Goal: Task Accomplishment & Management: Use online tool/utility

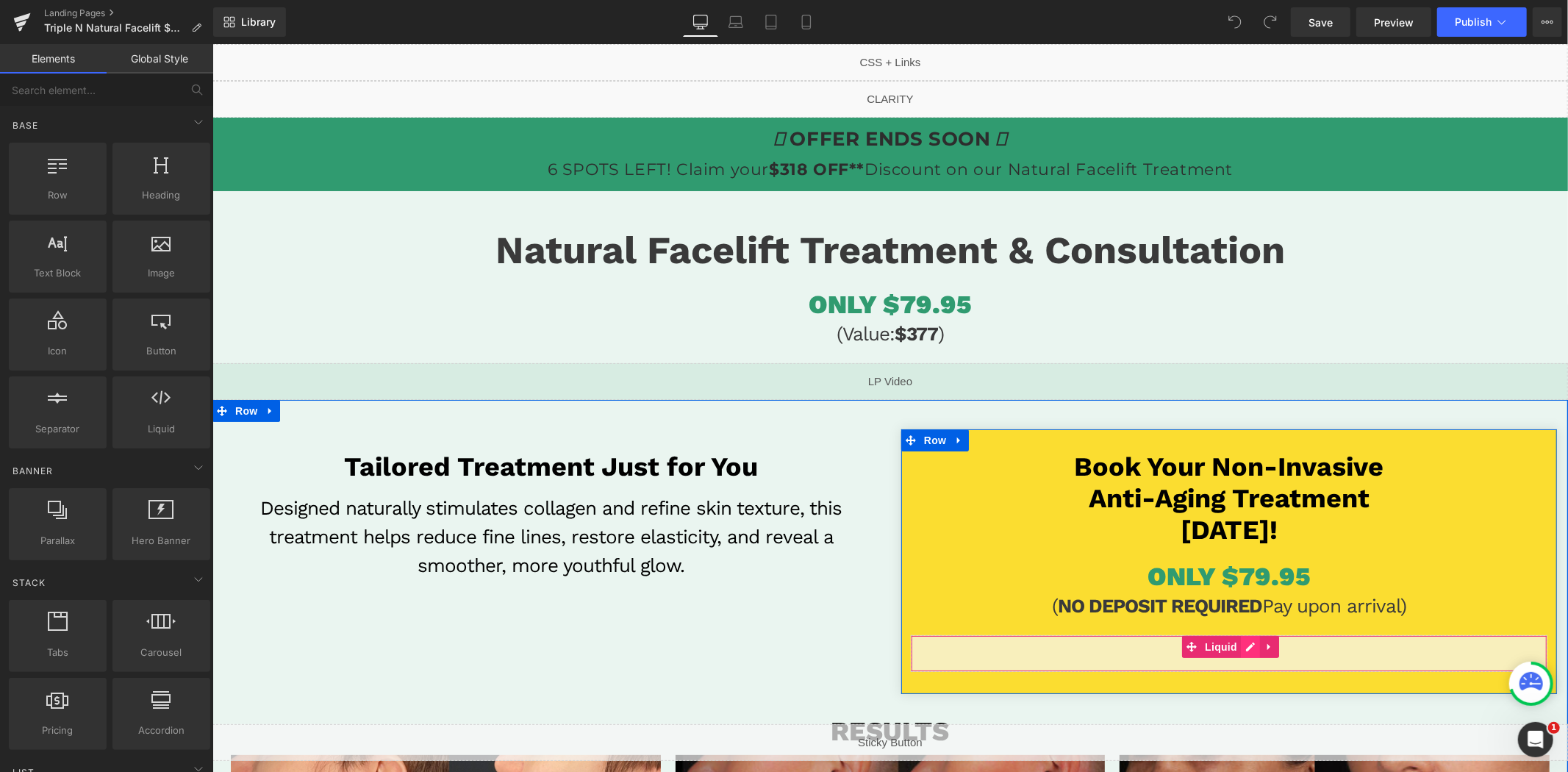
click at [1240, 648] on div "Liquid" at bounding box center [1229, 652] width 637 height 37
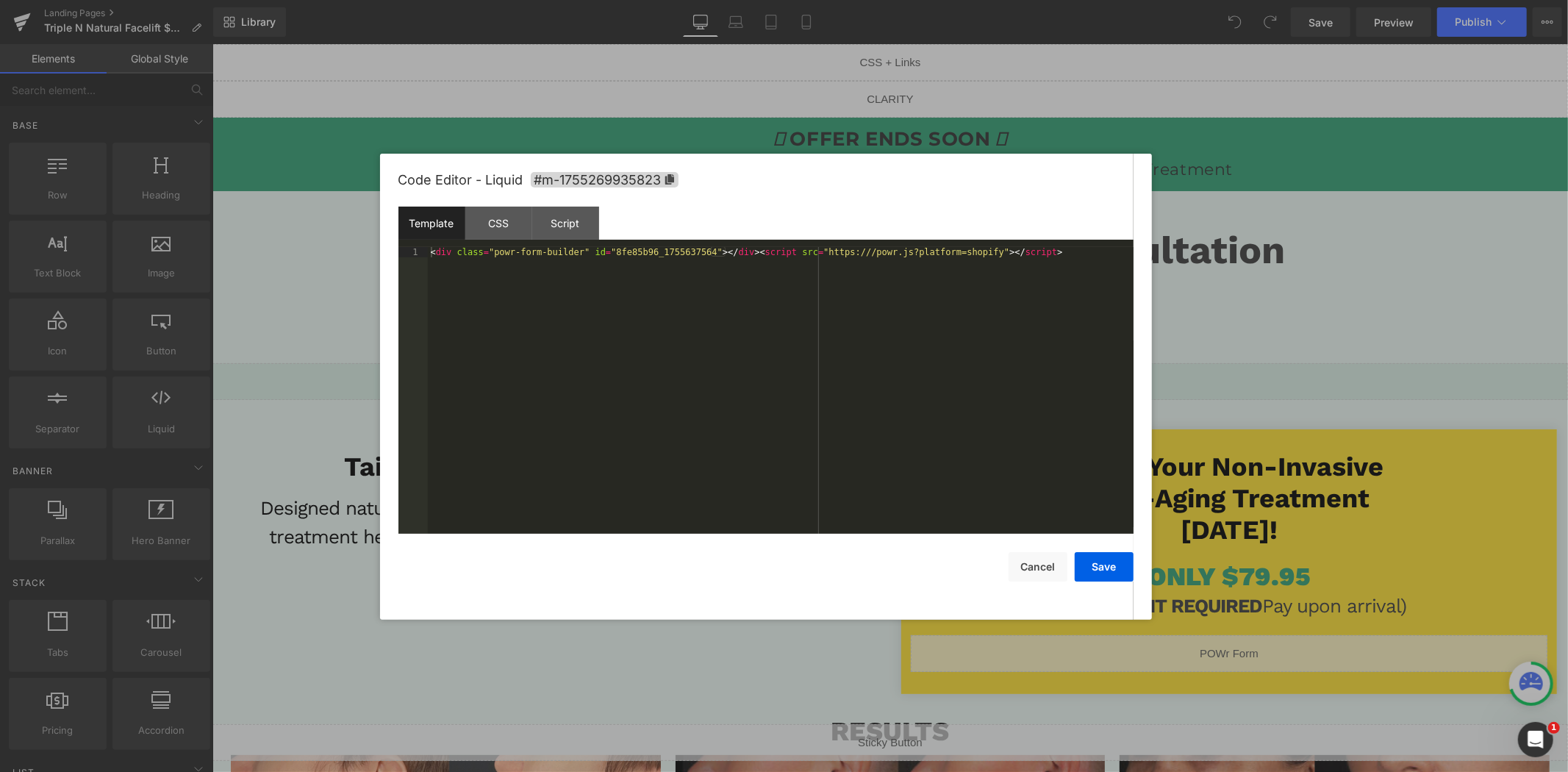
click at [0, 0] on button "Save" at bounding box center [0, 0] width 0 height 0
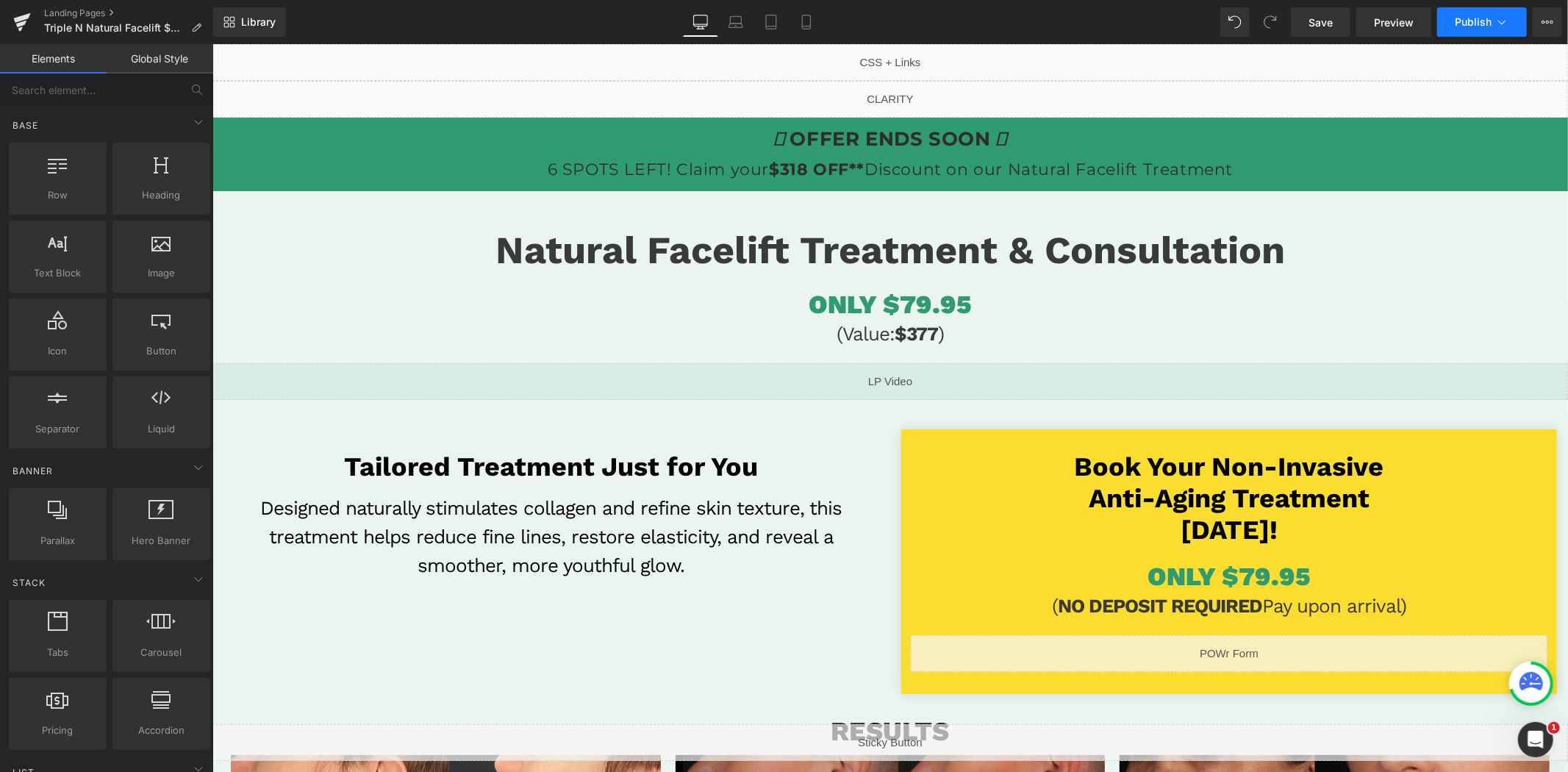
click at [1467, 24] on span "Publish" at bounding box center [1473, 22] width 37 height 12
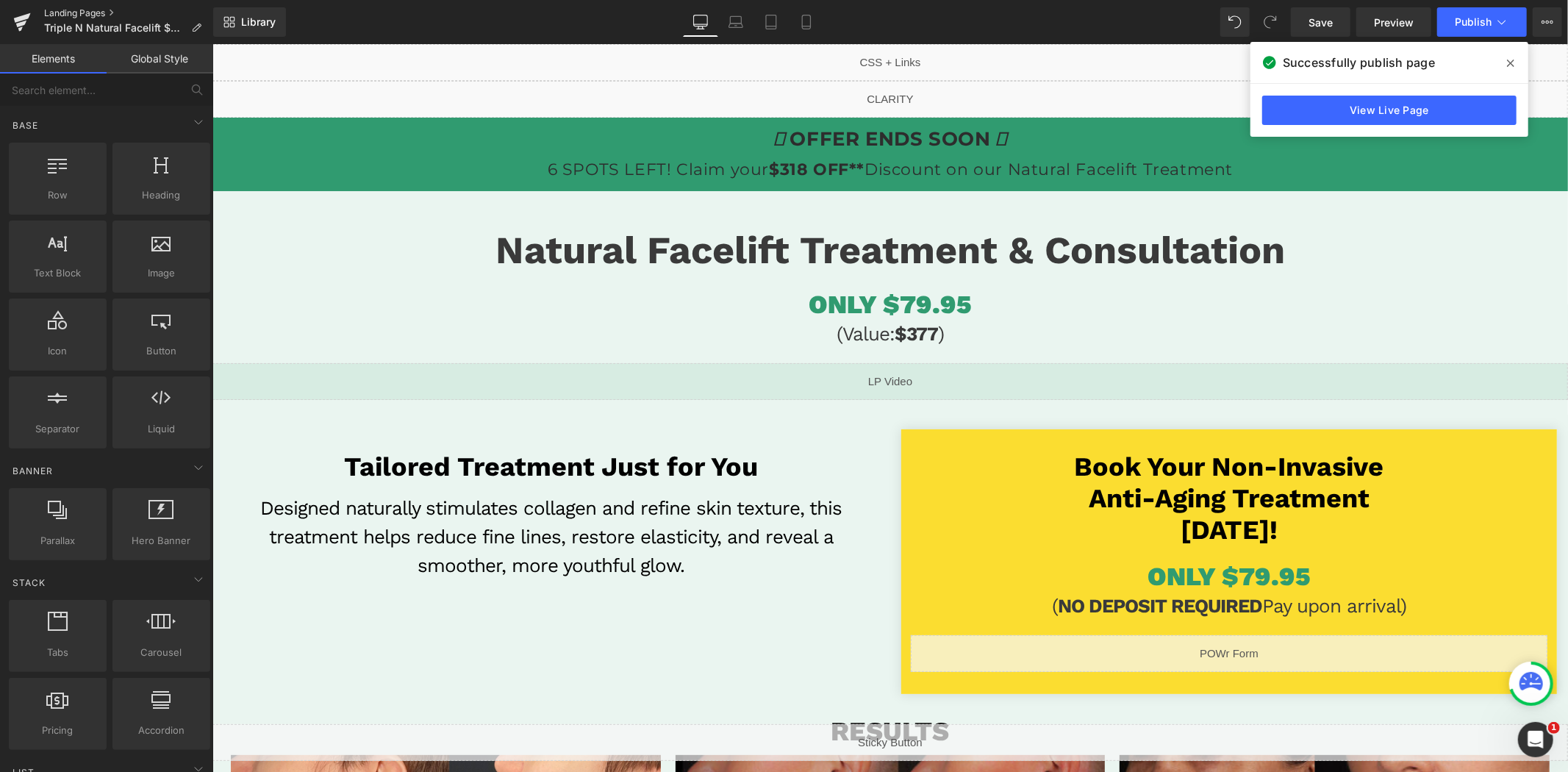
click at [81, 11] on link "Landing Pages" at bounding box center [128, 13] width 169 height 12
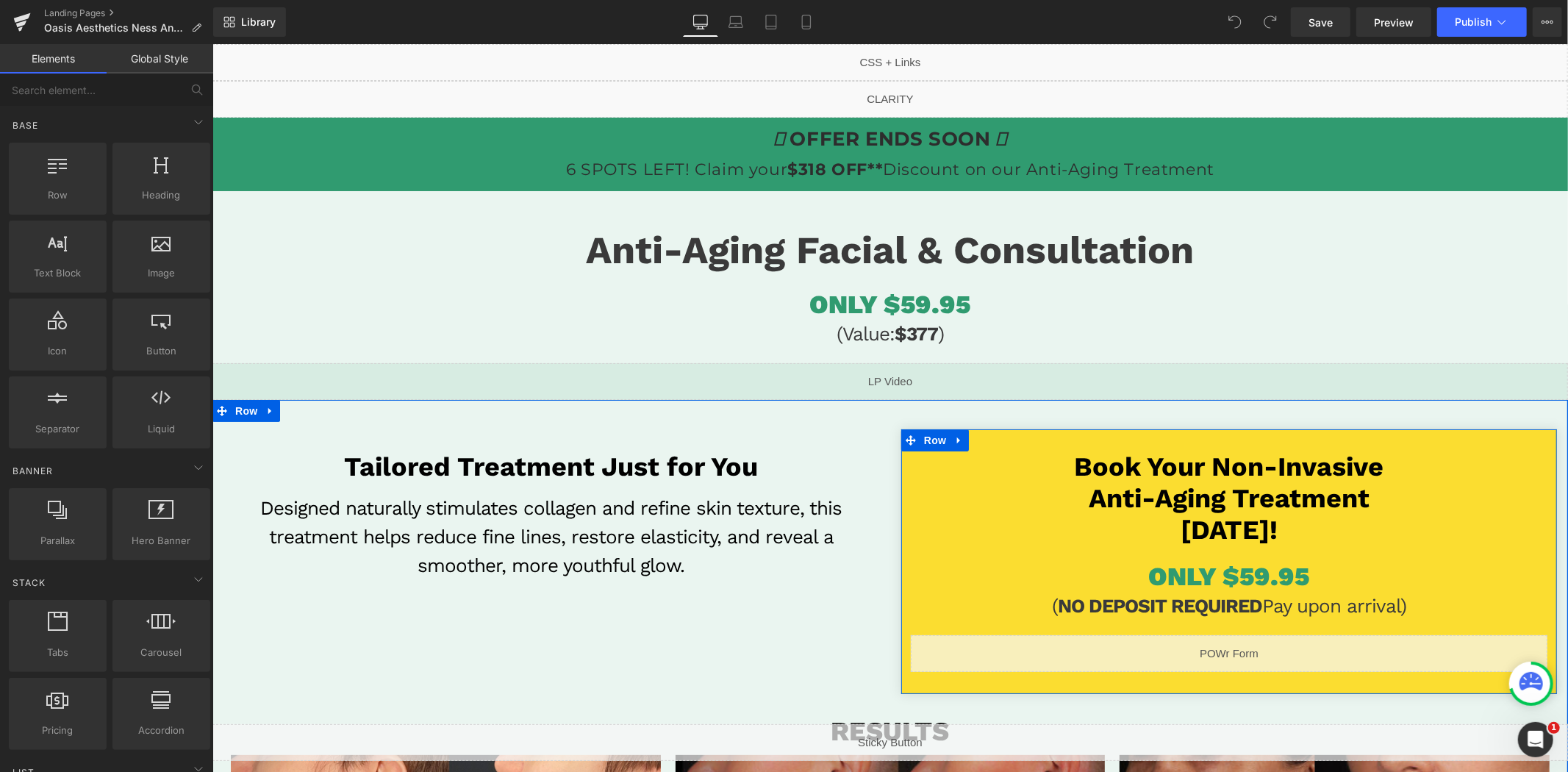
click at [1240, 649] on div "Liquid" at bounding box center [1229, 652] width 637 height 37
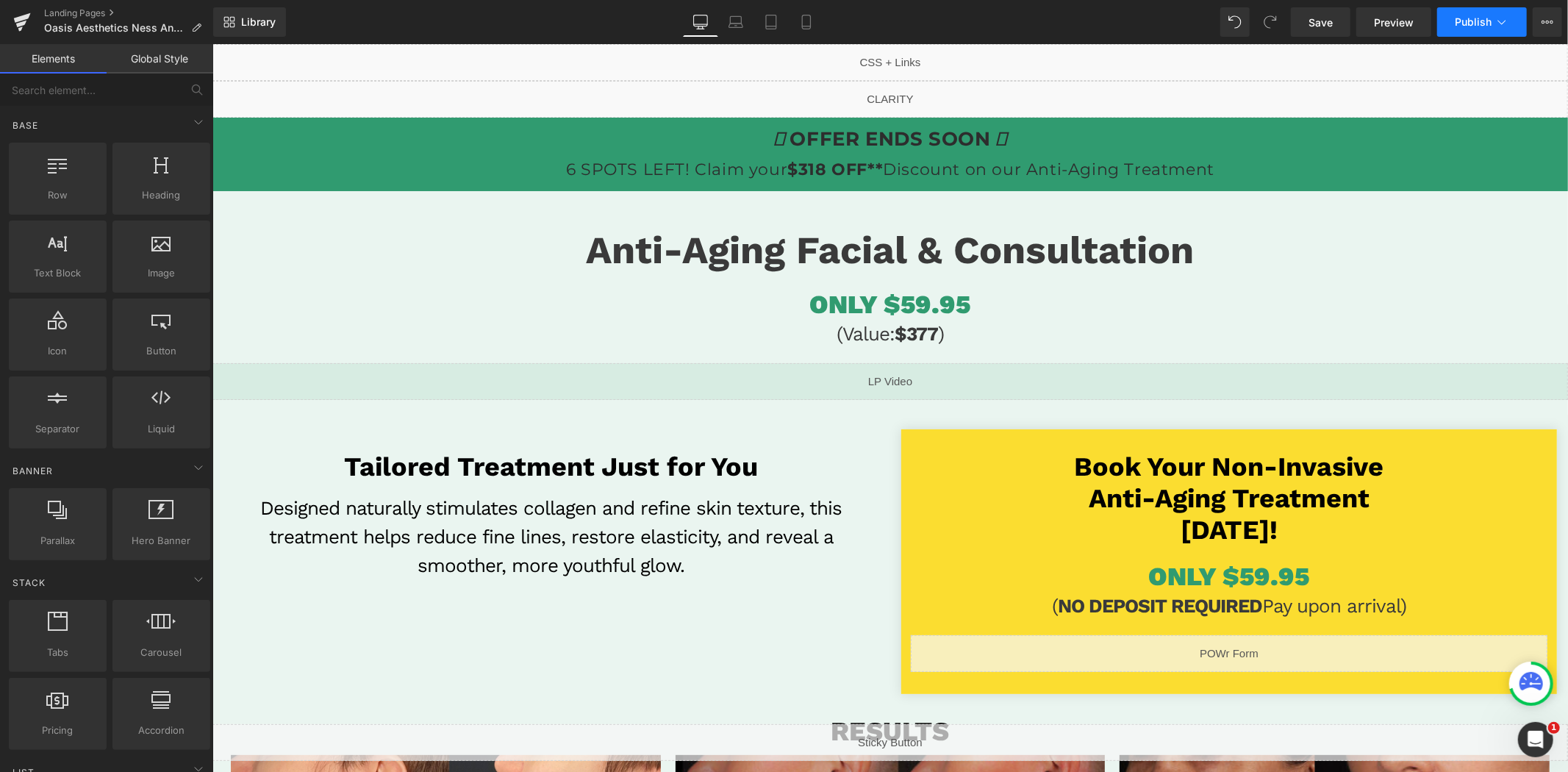
click at [1464, 32] on button "Publish" at bounding box center [1482, 22] width 89 height 30
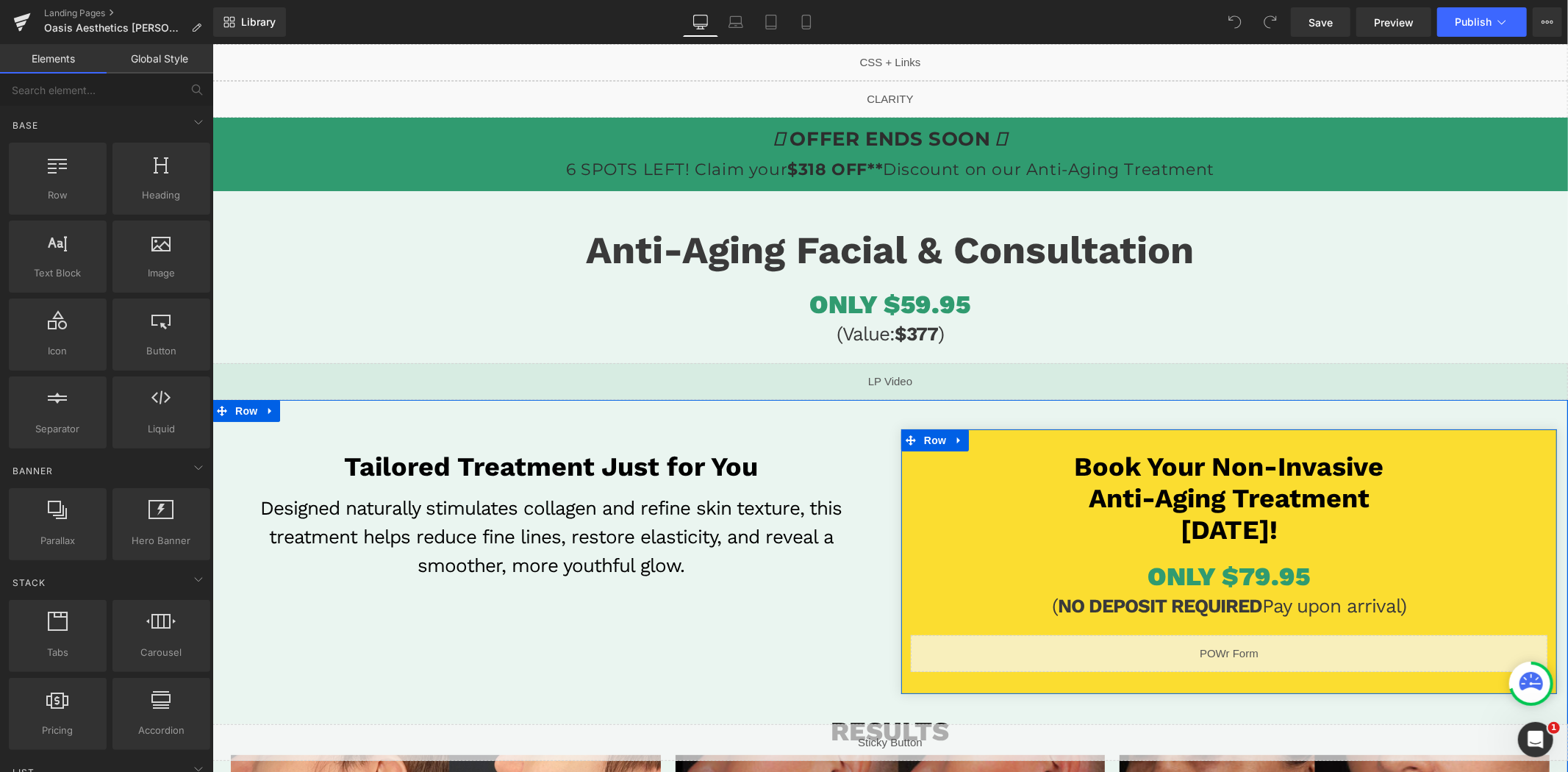
click at [1241, 649] on div "Liquid" at bounding box center [1229, 652] width 637 height 37
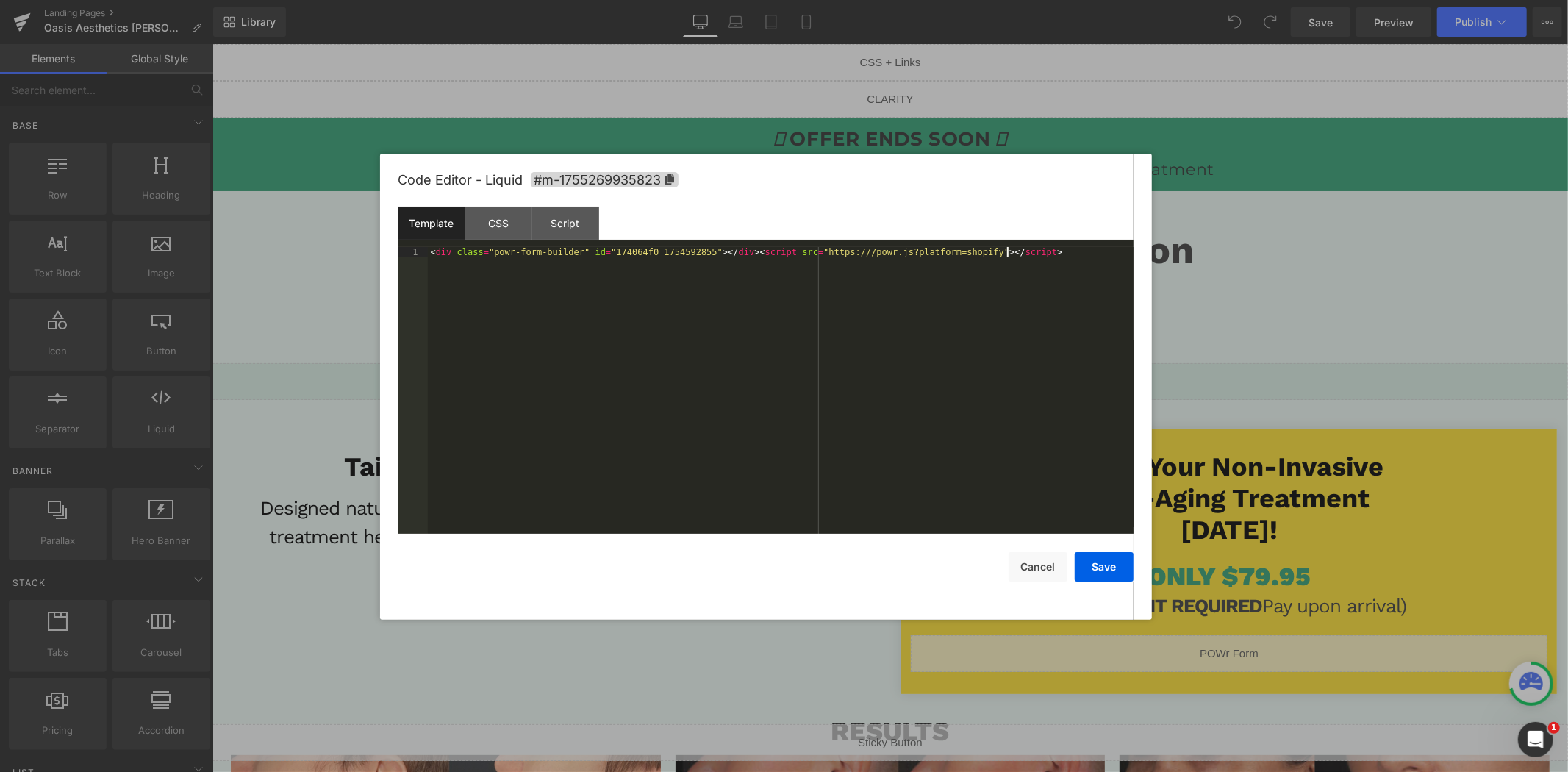
click at [0, 0] on div "< div class = "powr-form-builder" id = "174064f0_1754592855" > </ div > < scrip…" at bounding box center [0, 0] width 0 height 0
click at [0, 0] on div at bounding box center [0, 0] width 0 height 0
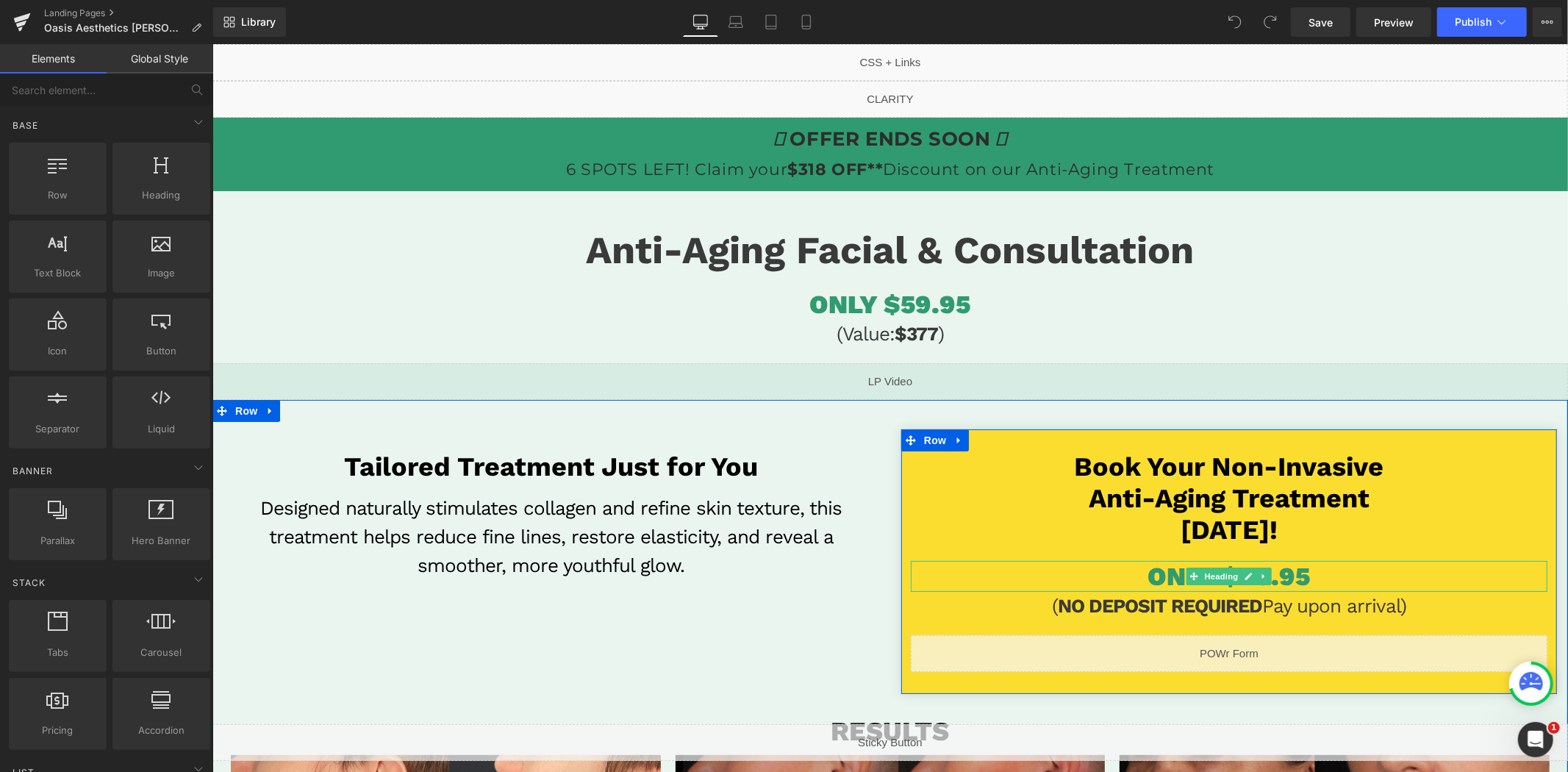
click at [1327, 571] on h1 "ONLY $79.95" at bounding box center [1229, 575] width 637 height 31
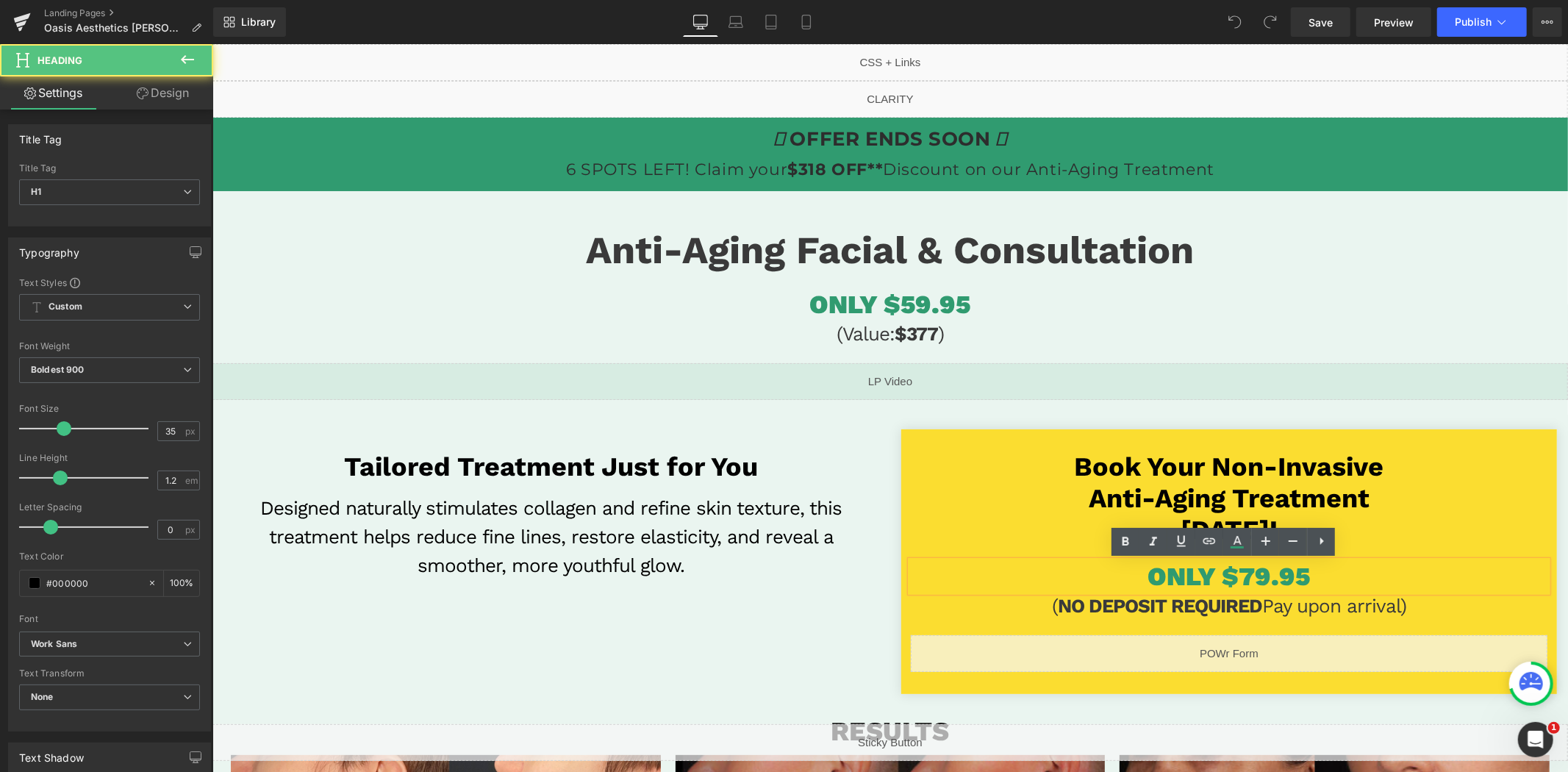
click at [1241, 578] on span "ONLY $79.95" at bounding box center [1229, 575] width 163 height 31
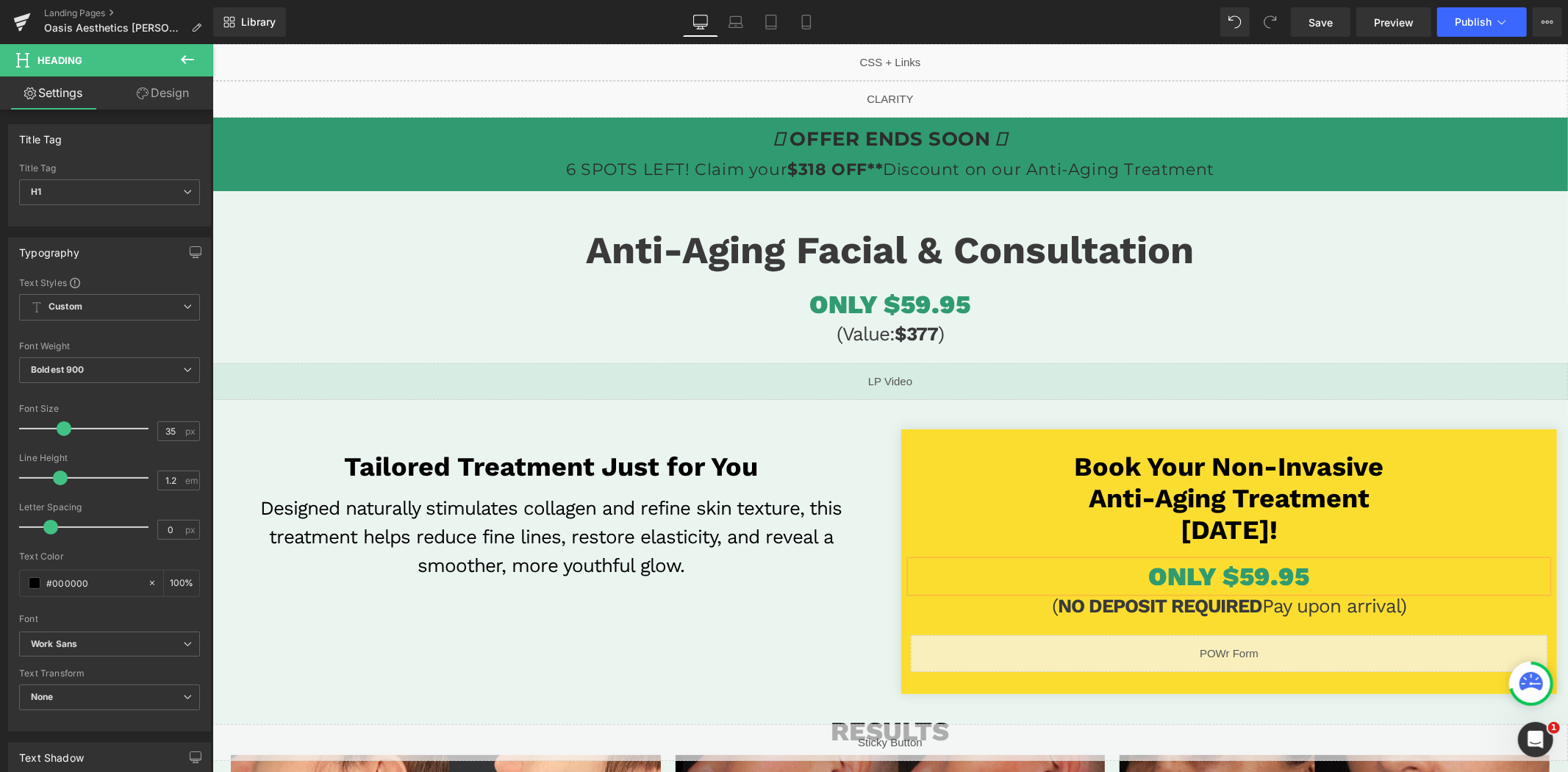
click at [1238, 648] on div "Liquid" at bounding box center [1229, 652] width 637 height 37
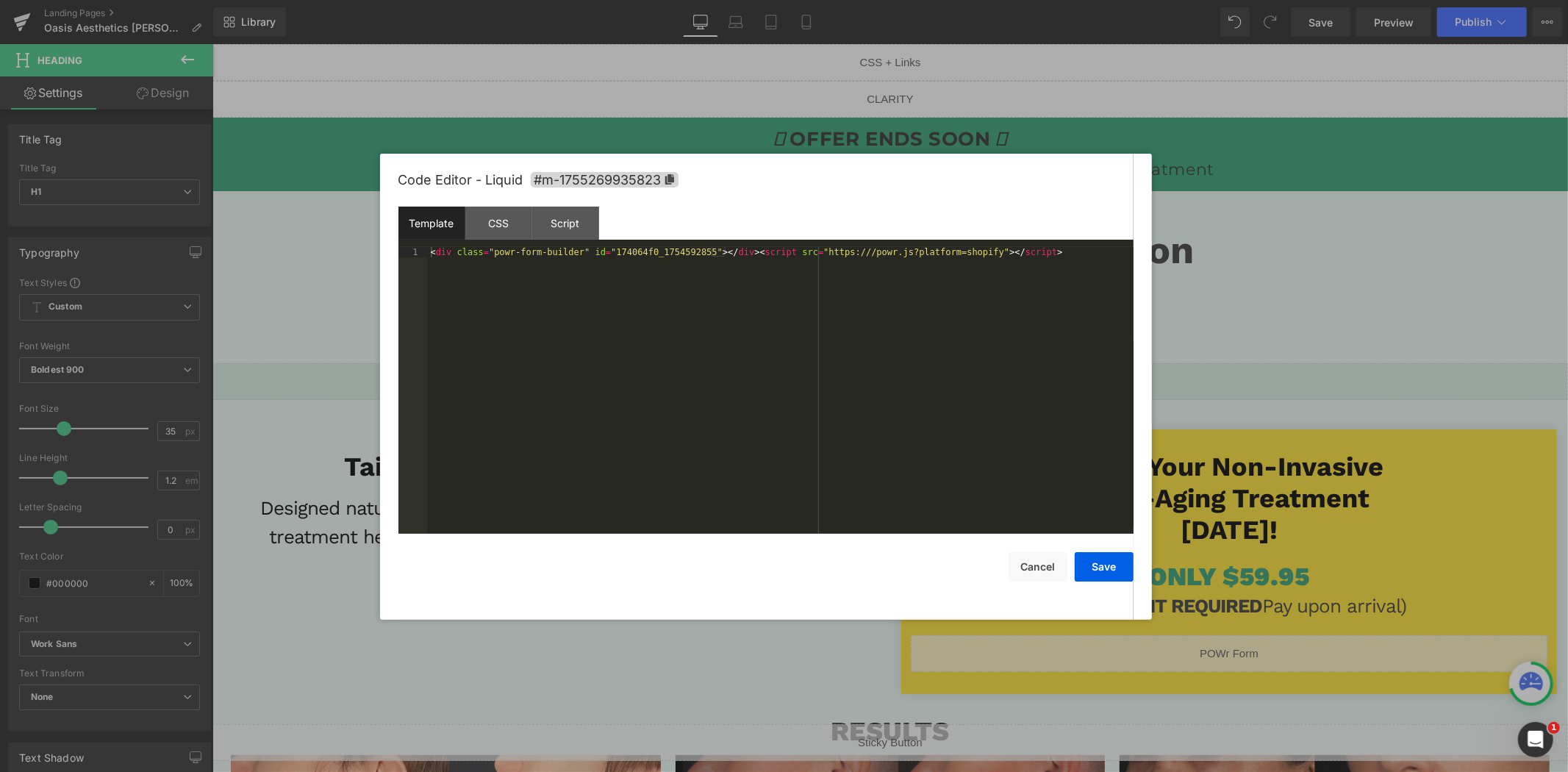
click at [985, 393] on div "< div class = "powr-form-builder" id = "174064f0_1754592855" > </ div > < scrip…" at bounding box center [780, 401] width 706 height 308
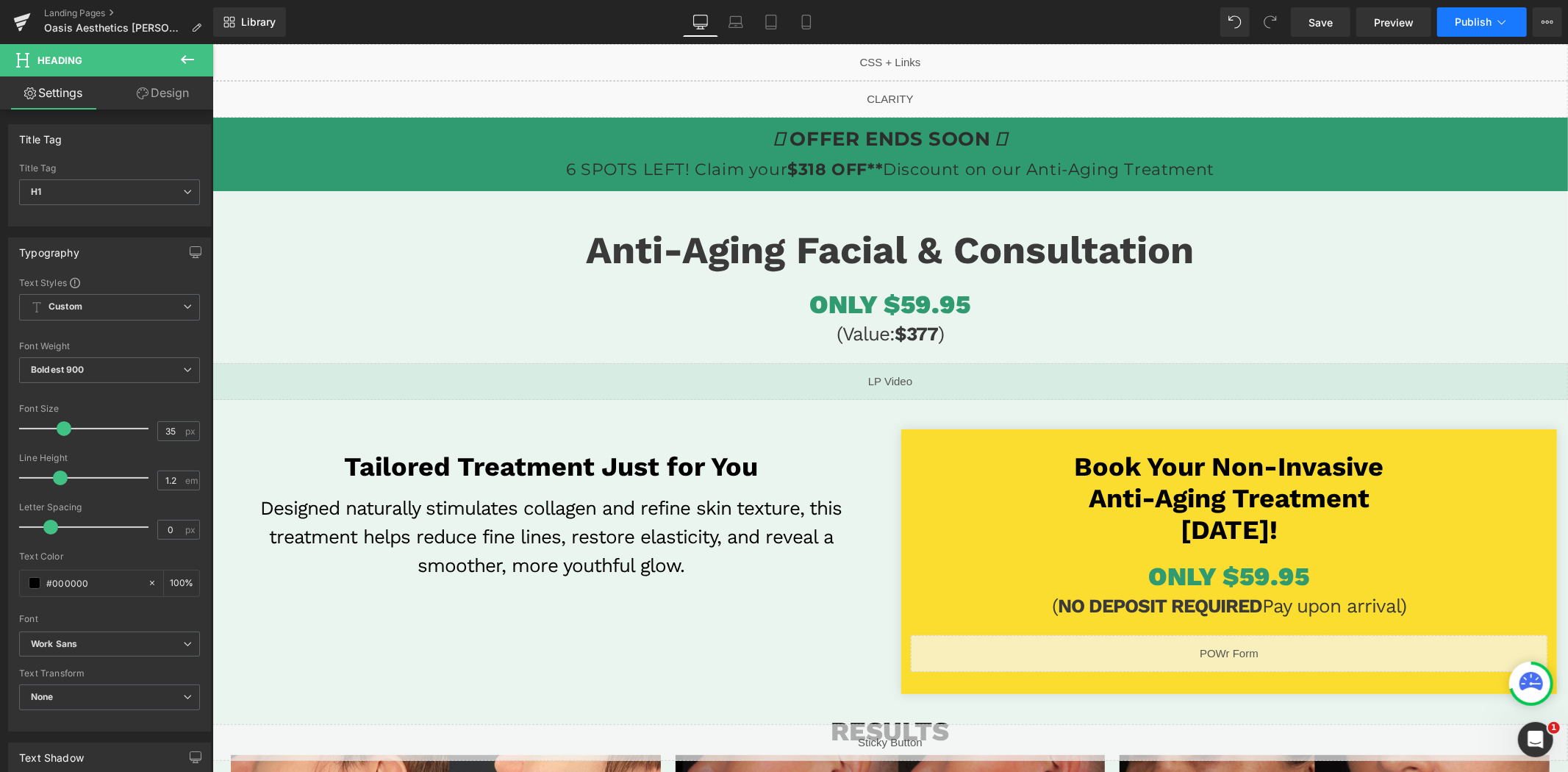
click at [1482, 27] on span "Publish" at bounding box center [1473, 22] width 37 height 12
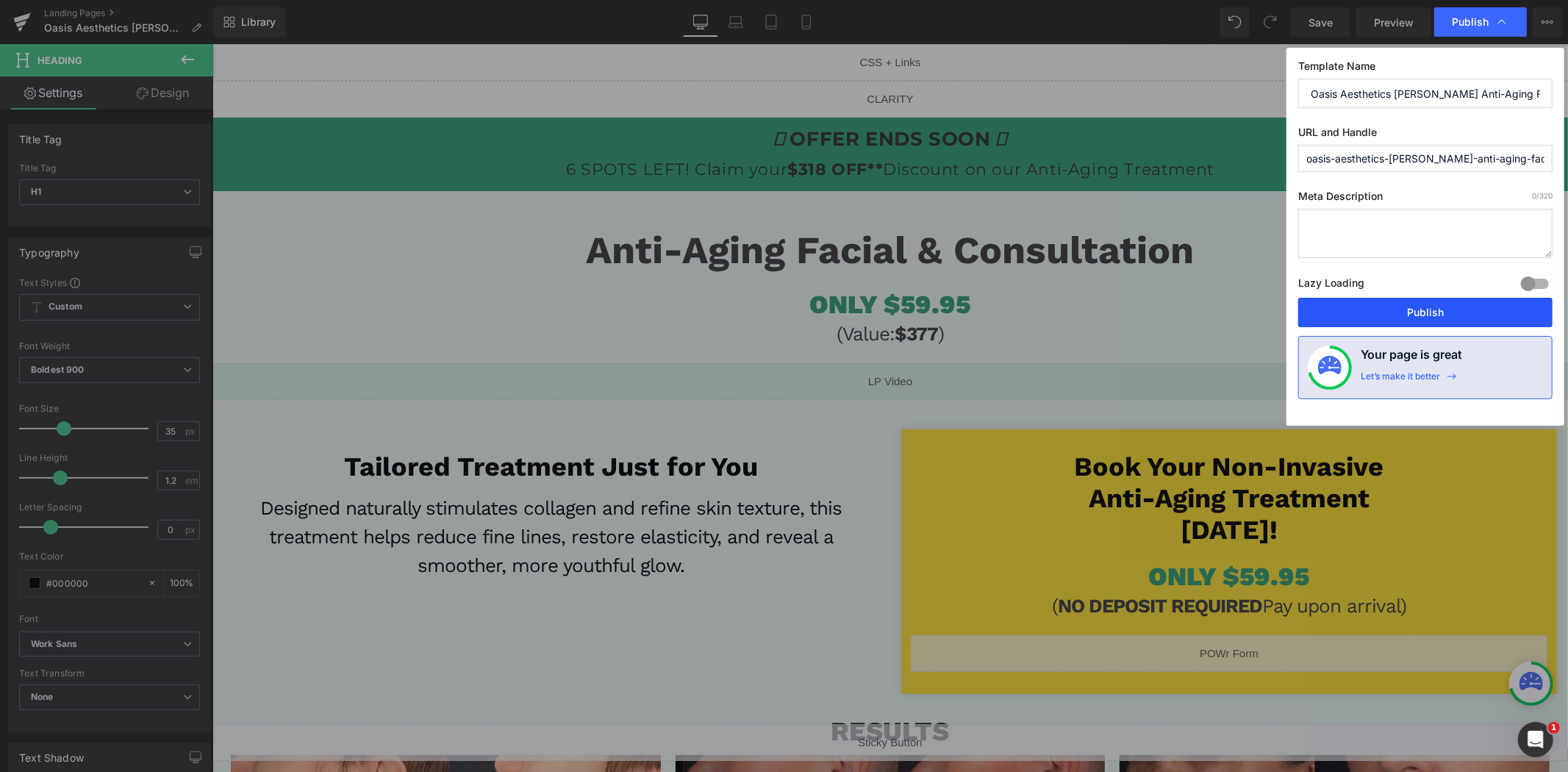
click at [1443, 311] on button "Publish" at bounding box center [1425, 313] width 254 height 30
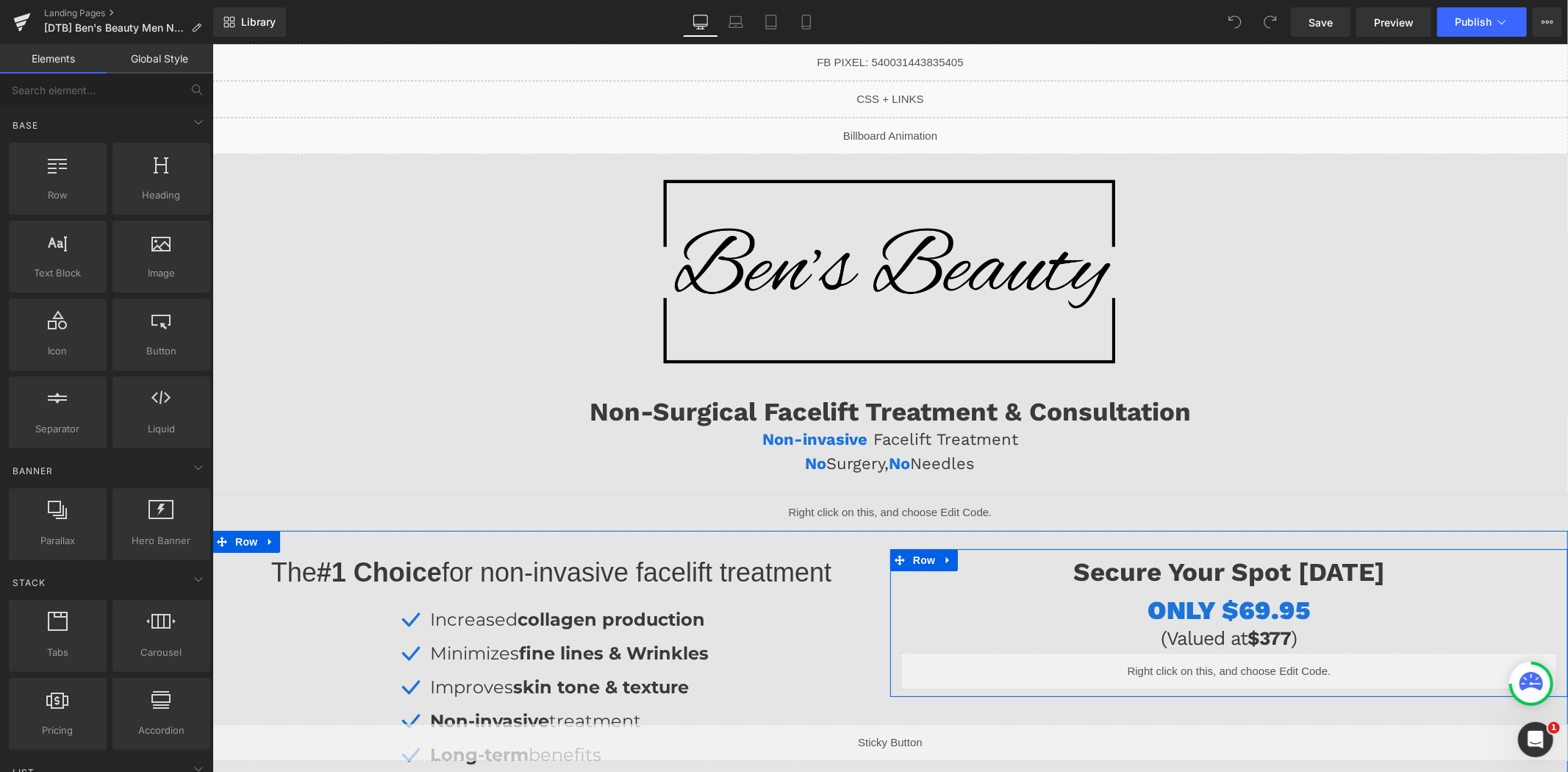
click at [1245, 663] on div "Liquid" at bounding box center [1228, 670] width 656 height 37
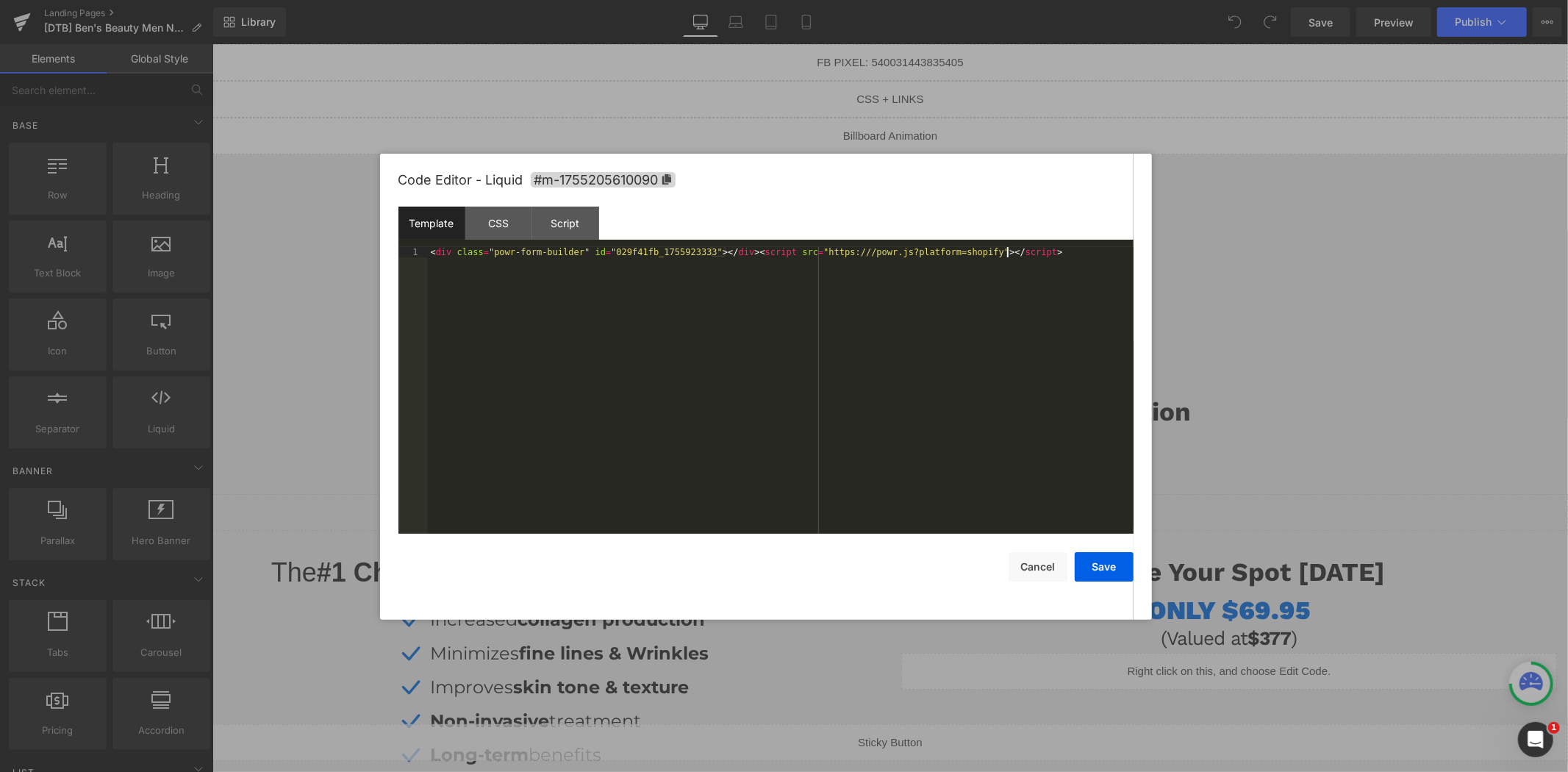
click at [1091, 395] on div "< div class = "powr-form-builder" id = "029f41fb_1755923333" > </ div > < scrip…" at bounding box center [780, 401] width 706 height 308
click at [1111, 562] on button "Save" at bounding box center [1104, 567] width 59 height 30
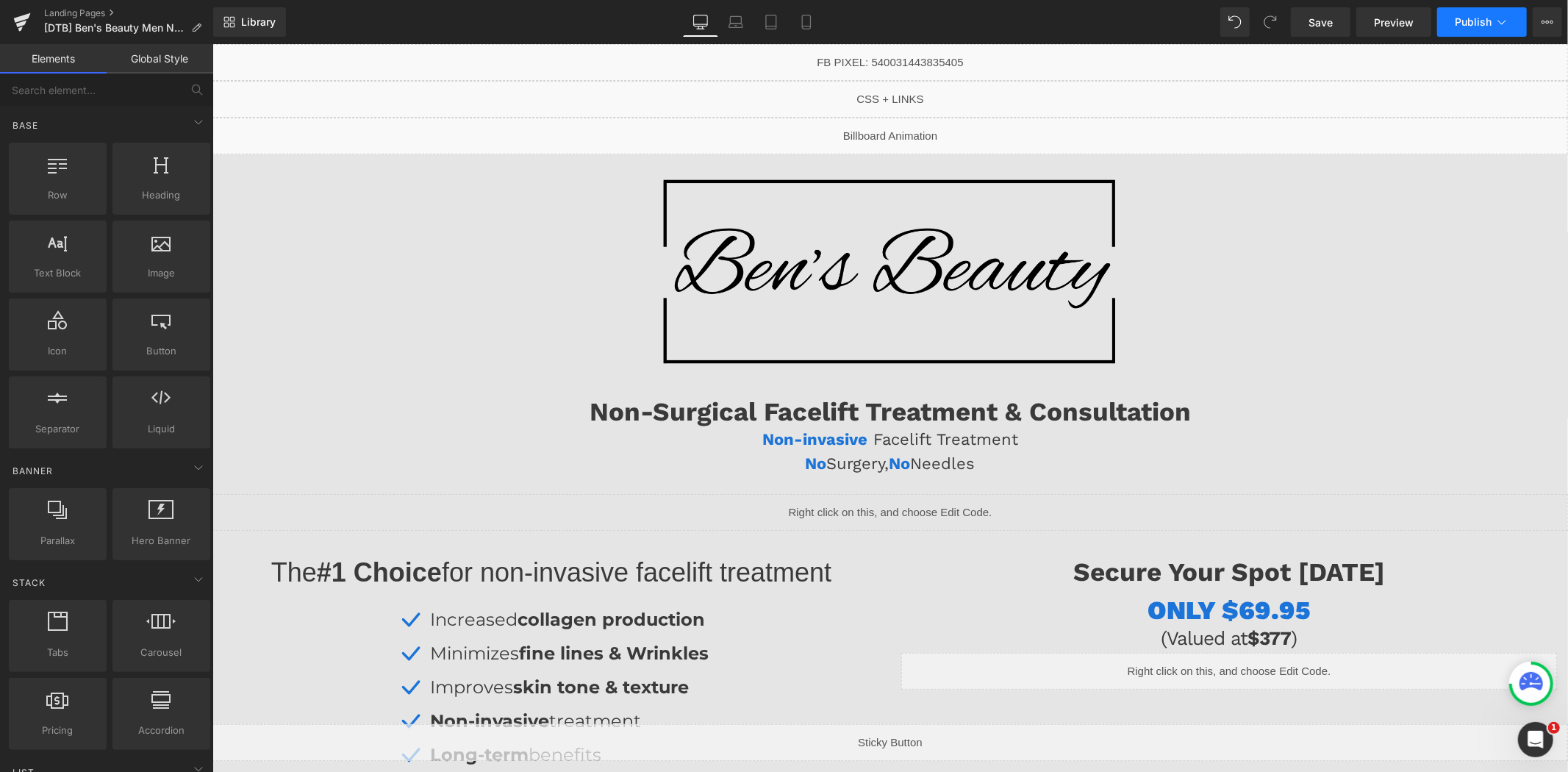
click at [1472, 23] on span "Publish" at bounding box center [1473, 22] width 37 height 12
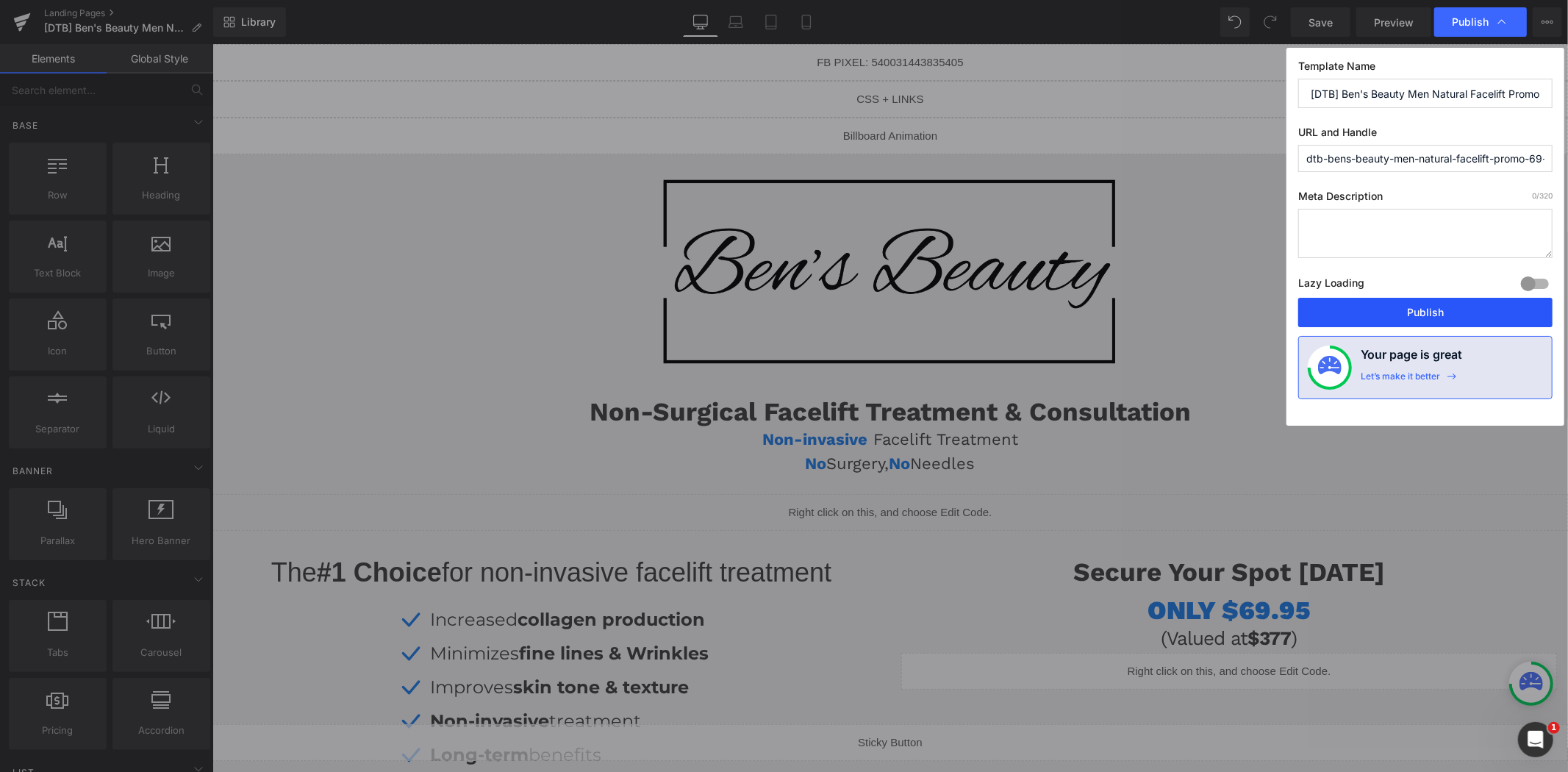
click at [1382, 303] on button "Publish" at bounding box center [1425, 313] width 254 height 30
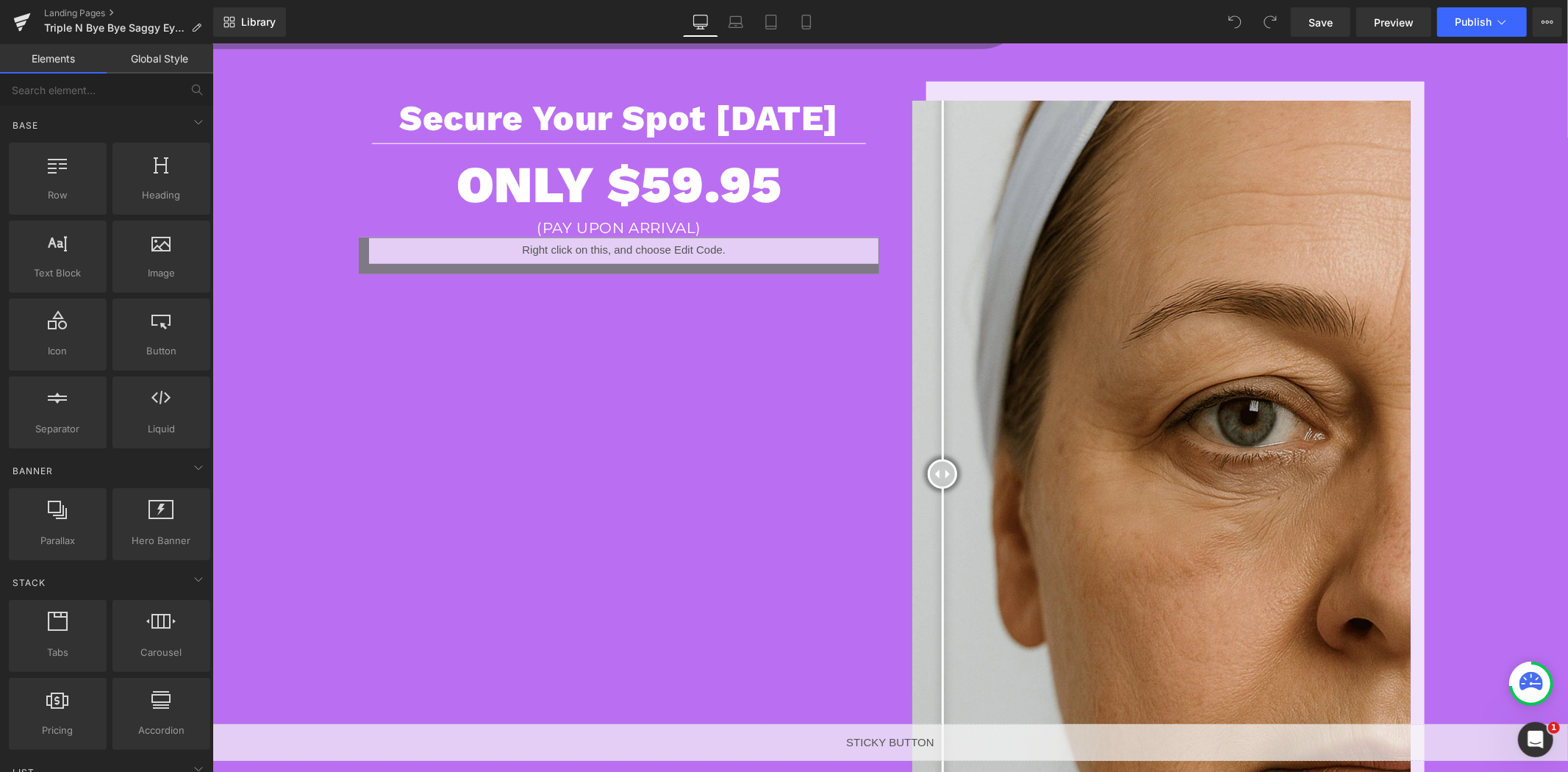
scroll to position [1471, 0]
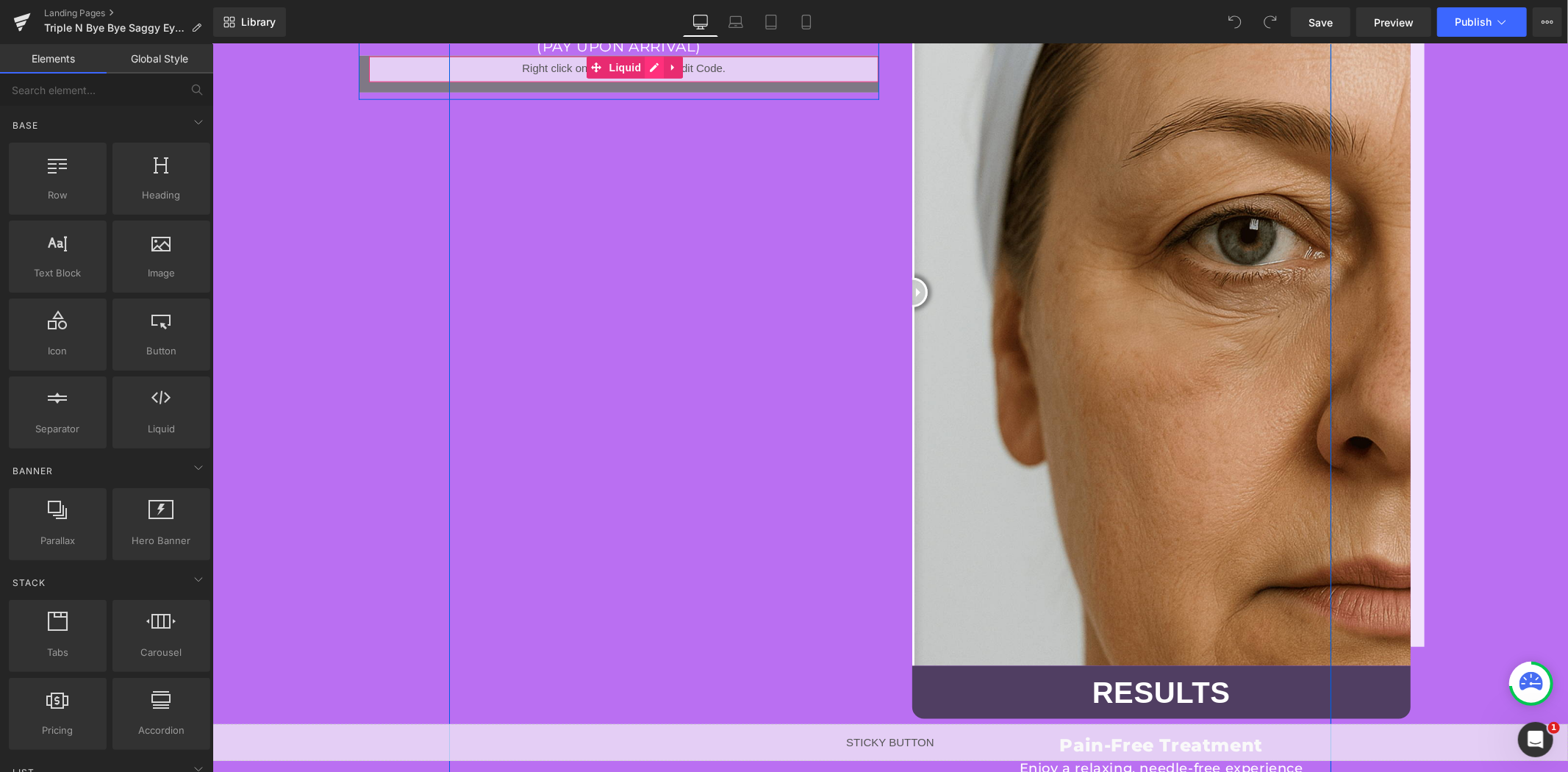
click at [647, 64] on div "Liquid" at bounding box center [618, 73] width 520 height 37
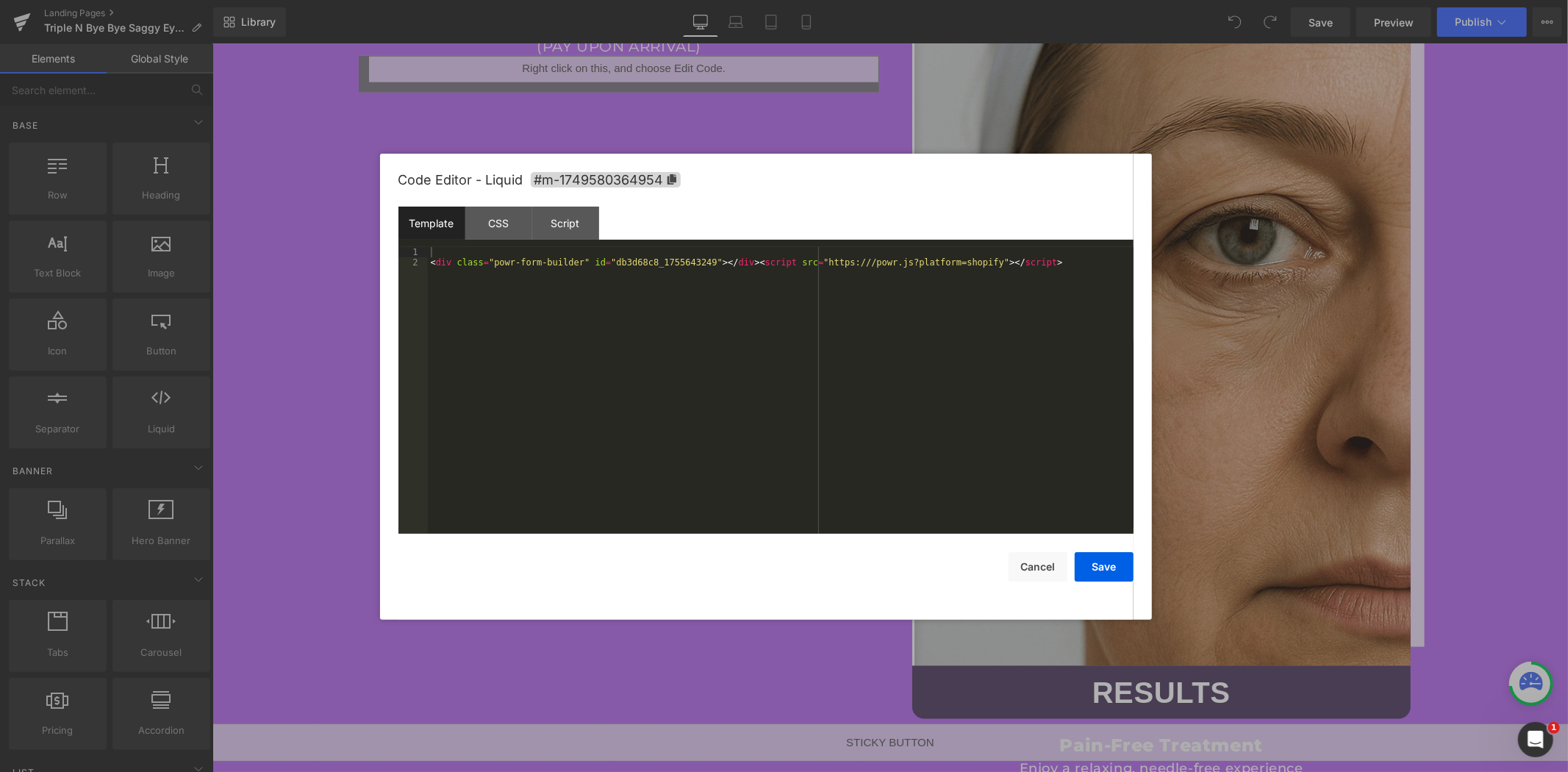
click at [0, 0] on div "< div class = "powr-form-builder" id = "db3d68c8_1755643249" > </ div > < scrip…" at bounding box center [0, 0] width 0 height 0
click at [0, 0] on button "Save" at bounding box center [0, 0] width 0 height 0
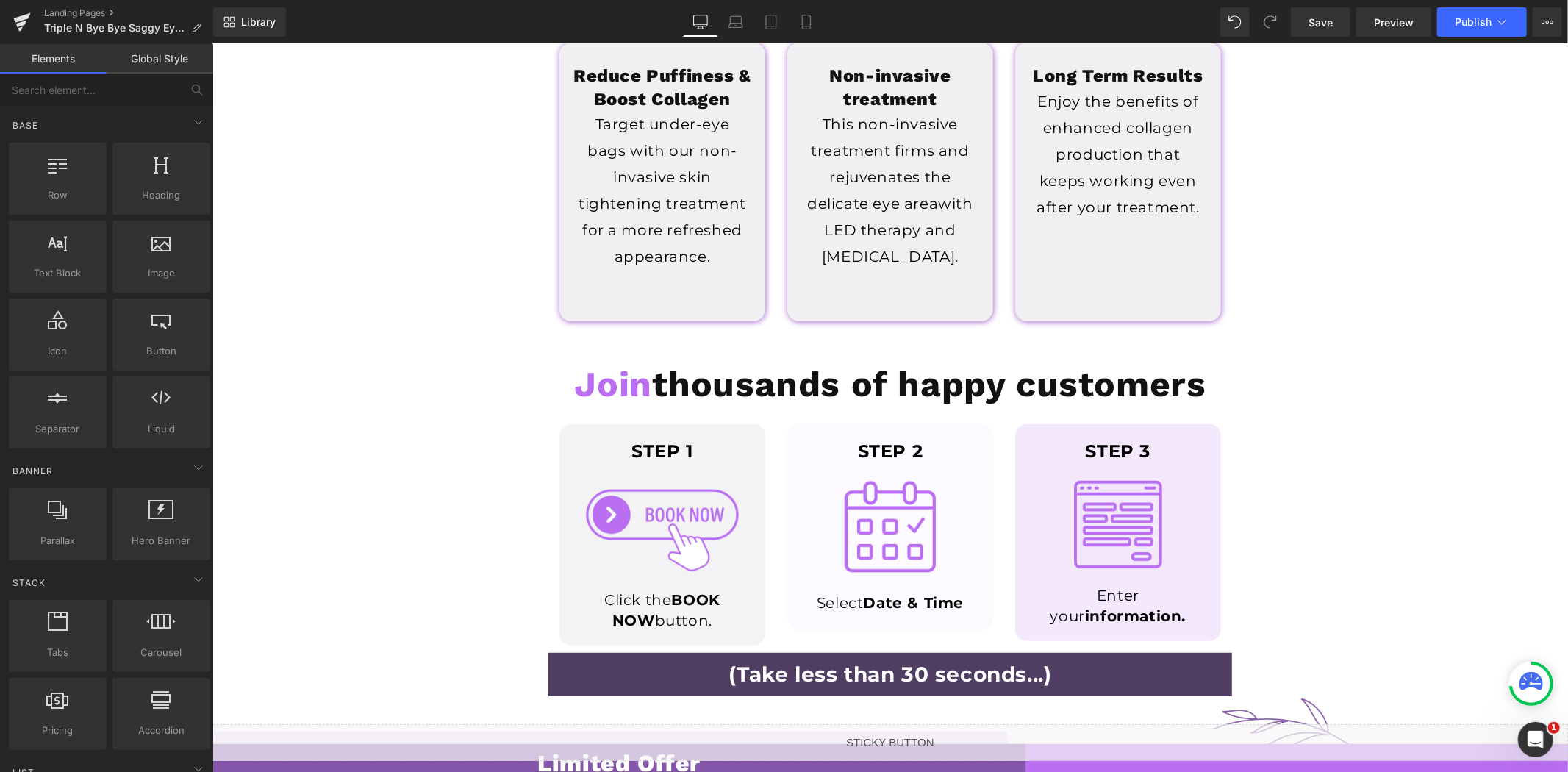
scroll to position [489, 0]
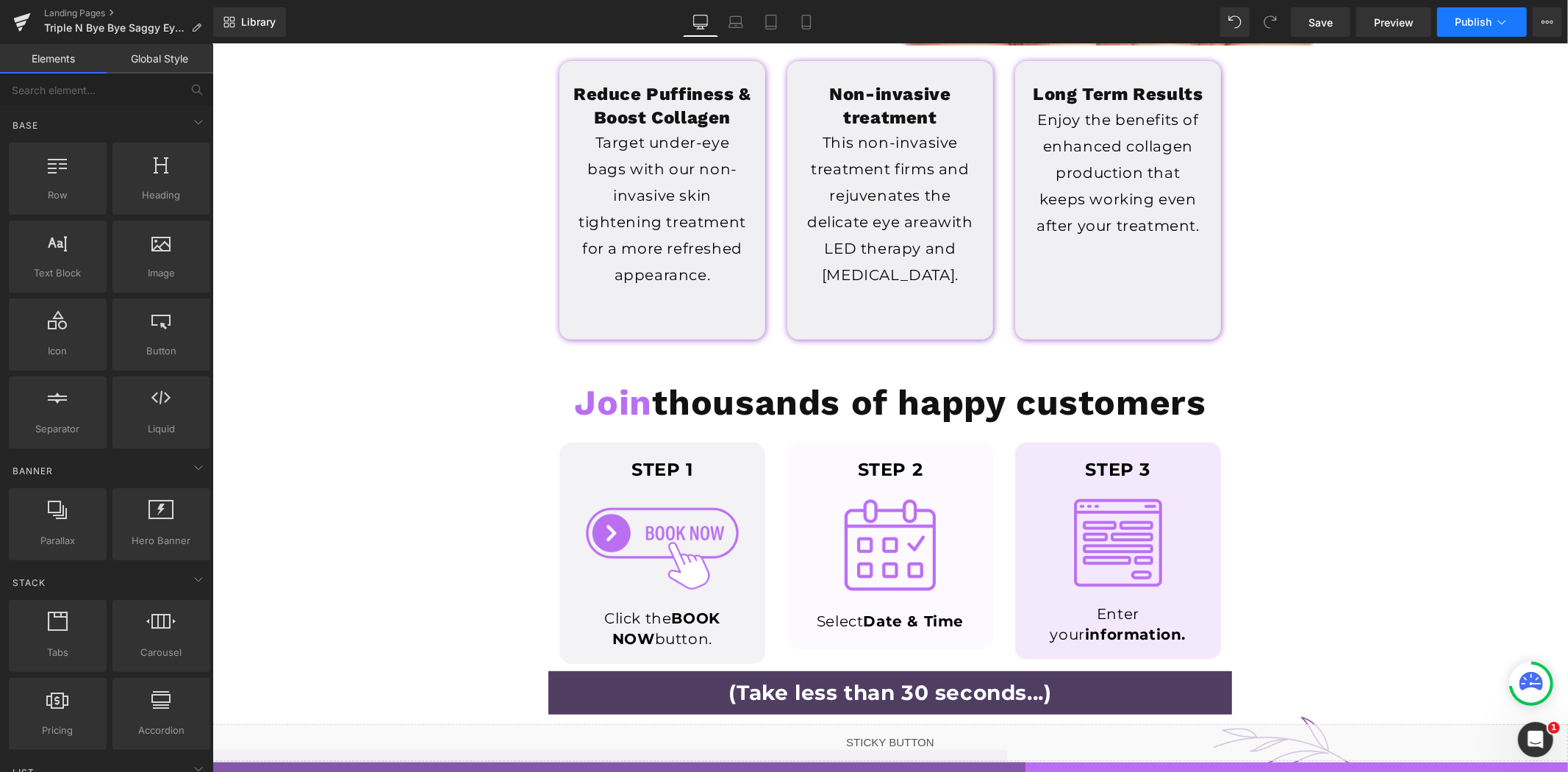
click at [1464, 25] on span "Publish" at bounding box center [1473, 22] width 37 height 12
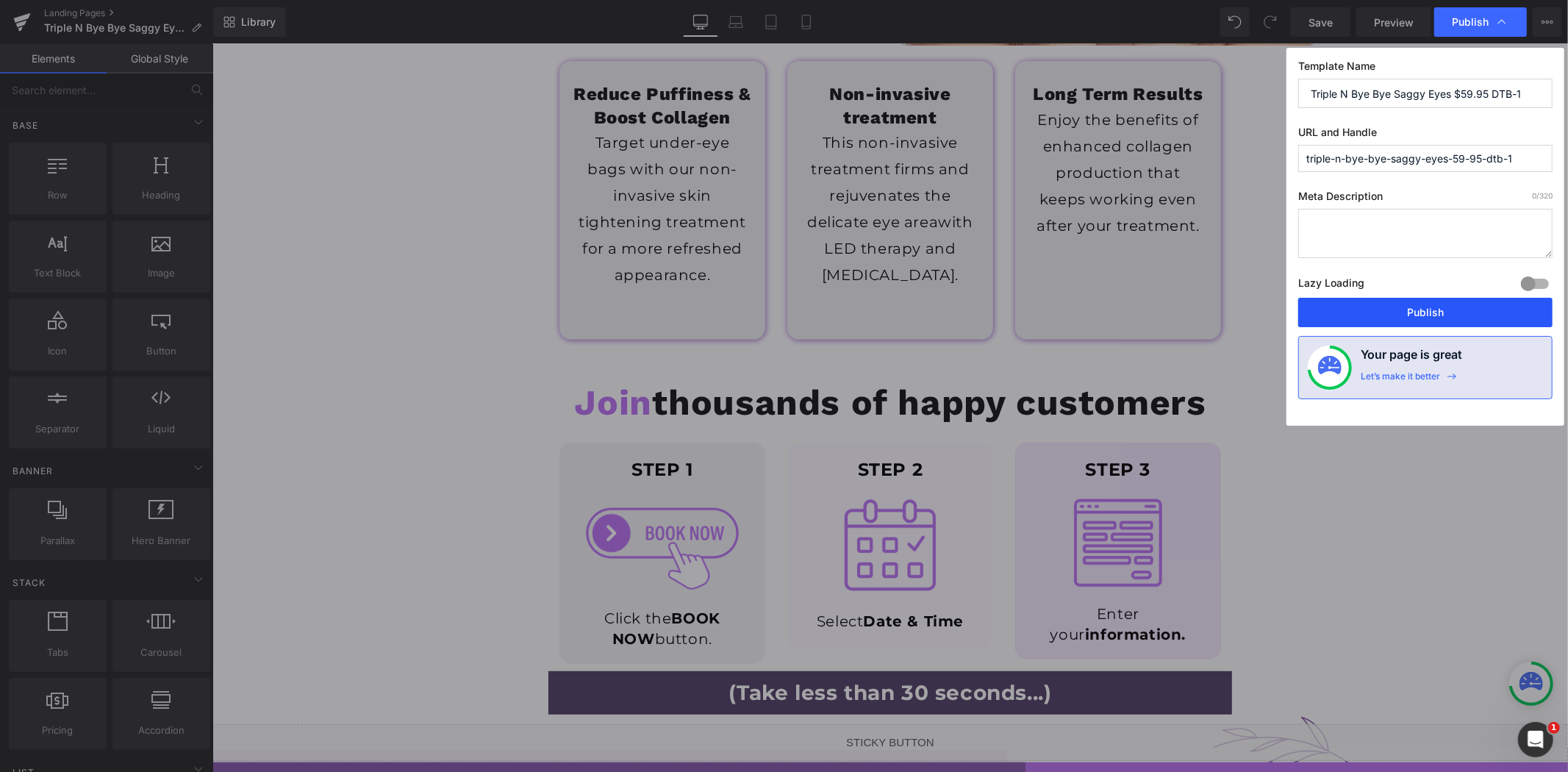
click at [0, 0] on button "Publish" at bounding box center [0, 0] width 0 height 0
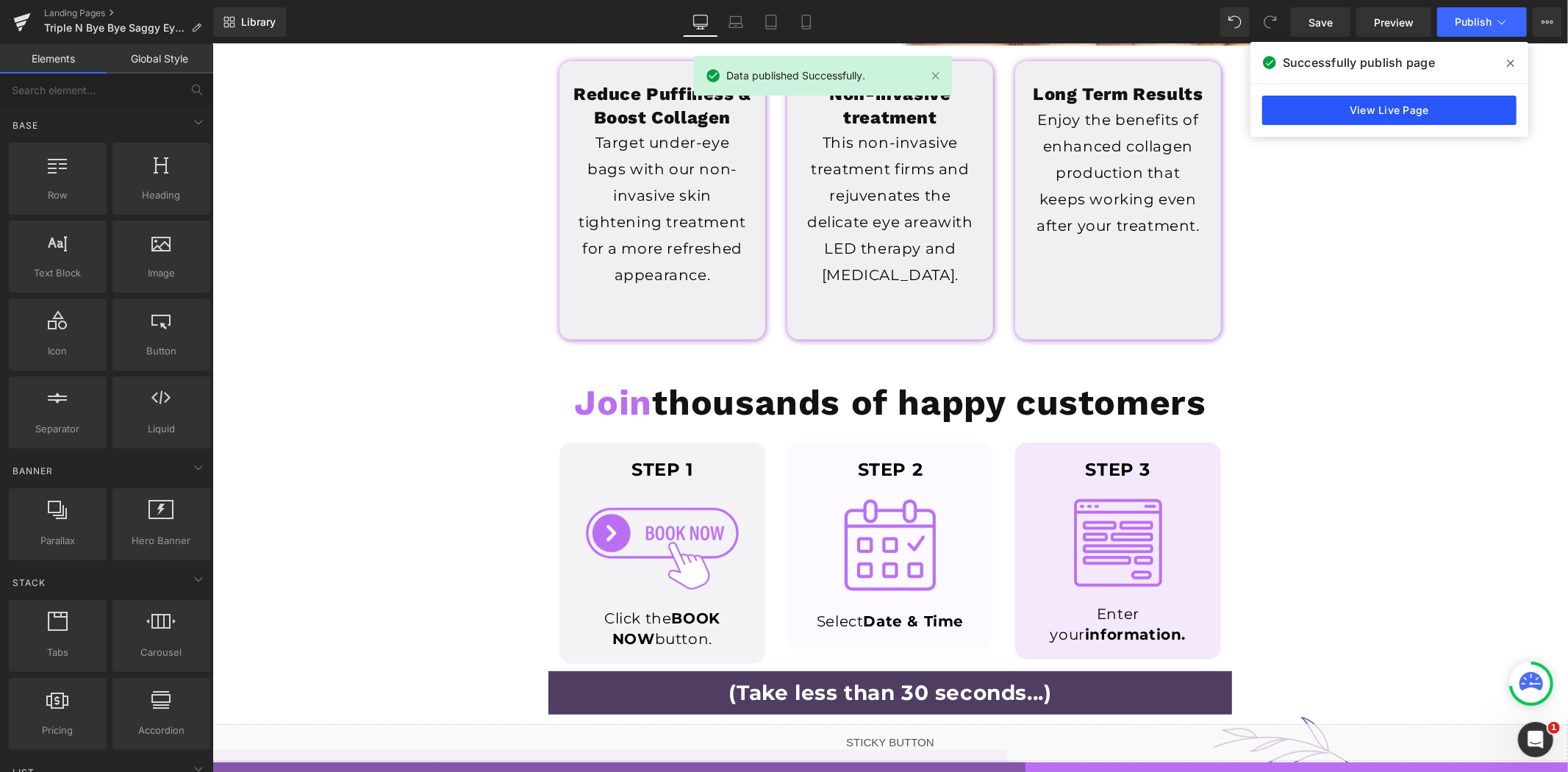
click at [0, 0] on link "View Live Page" at bounding box center [0, 0] width 0 height 0
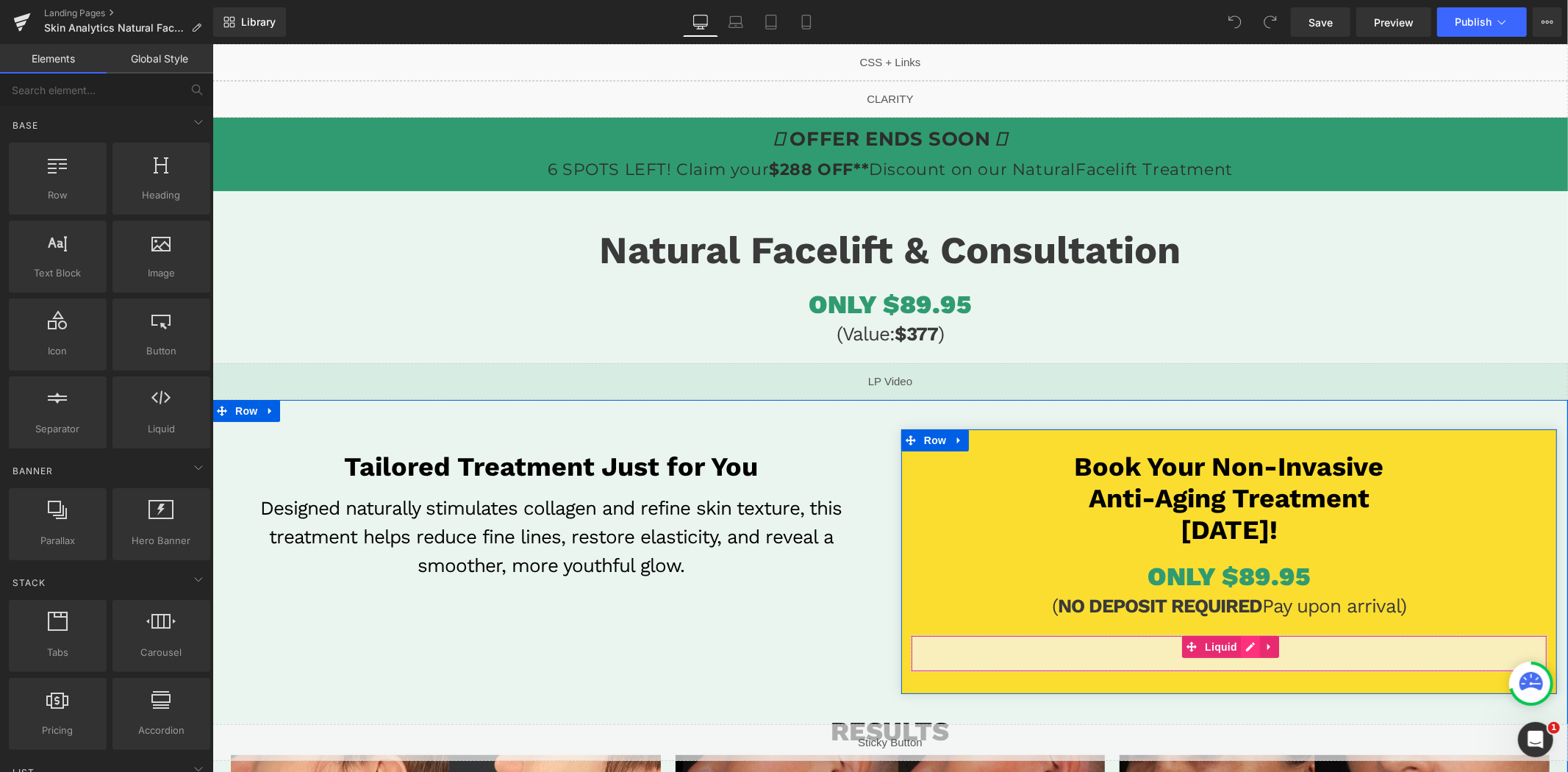
click at [1241, 649] on div "Liquid" at bounding box center [1229, 652] width 637 height 37
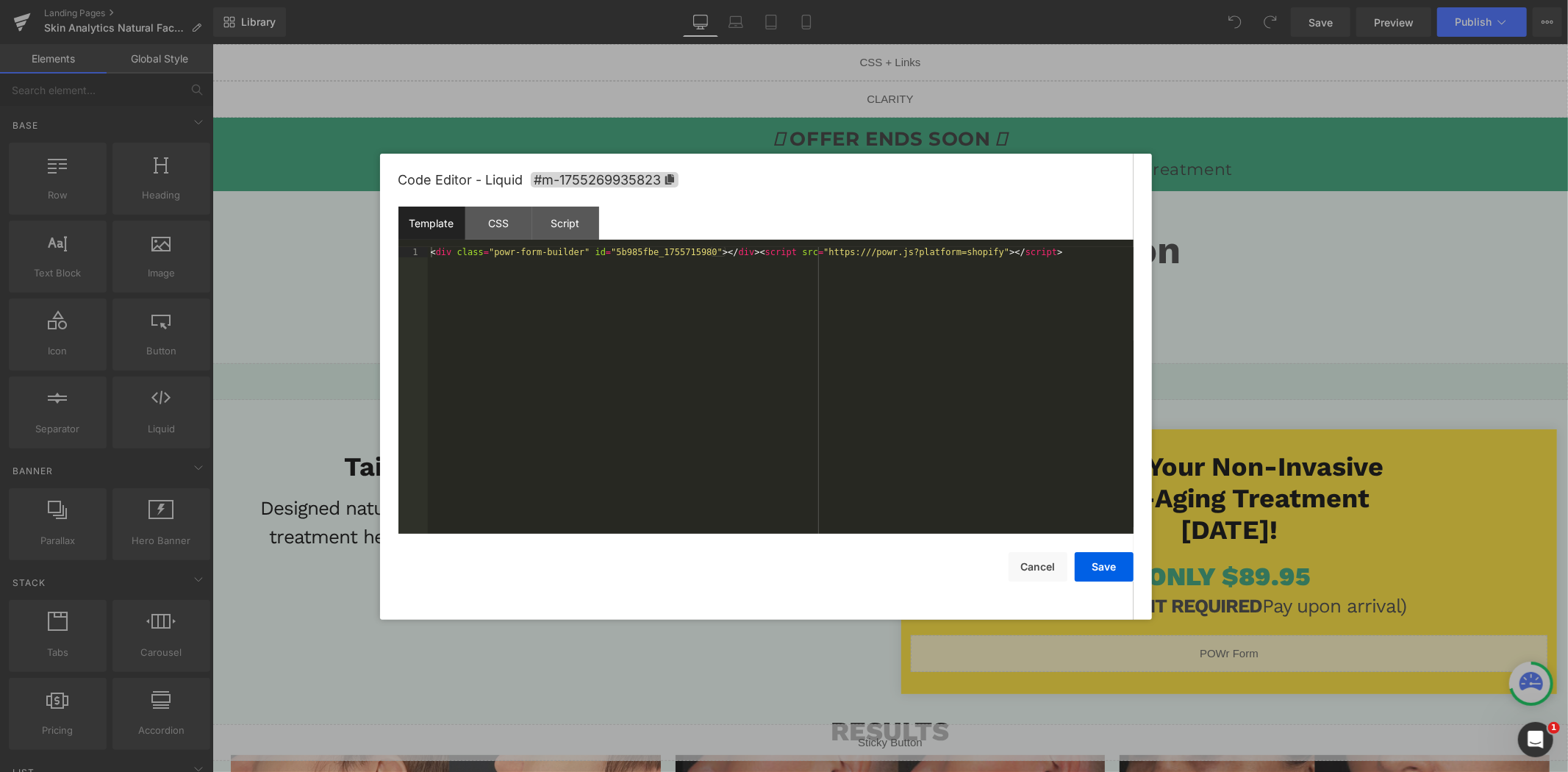
click at [946, 416] on div "< div class = "powr-form-builder" id = "5b985fbe_1755715980" > </ div > < scrip…" at bounding box center [780, 401] width 706 height 308
click at [931, 309] on div "< div class = "powr-form-builder" id = "5b985fbe_1755715980" > </ div > < scrip…" at bounding box center [780, 401] width 706 height 308
click at [1102, 567] on button "Save" at bounding box center [1104, 567] width 59 height 30
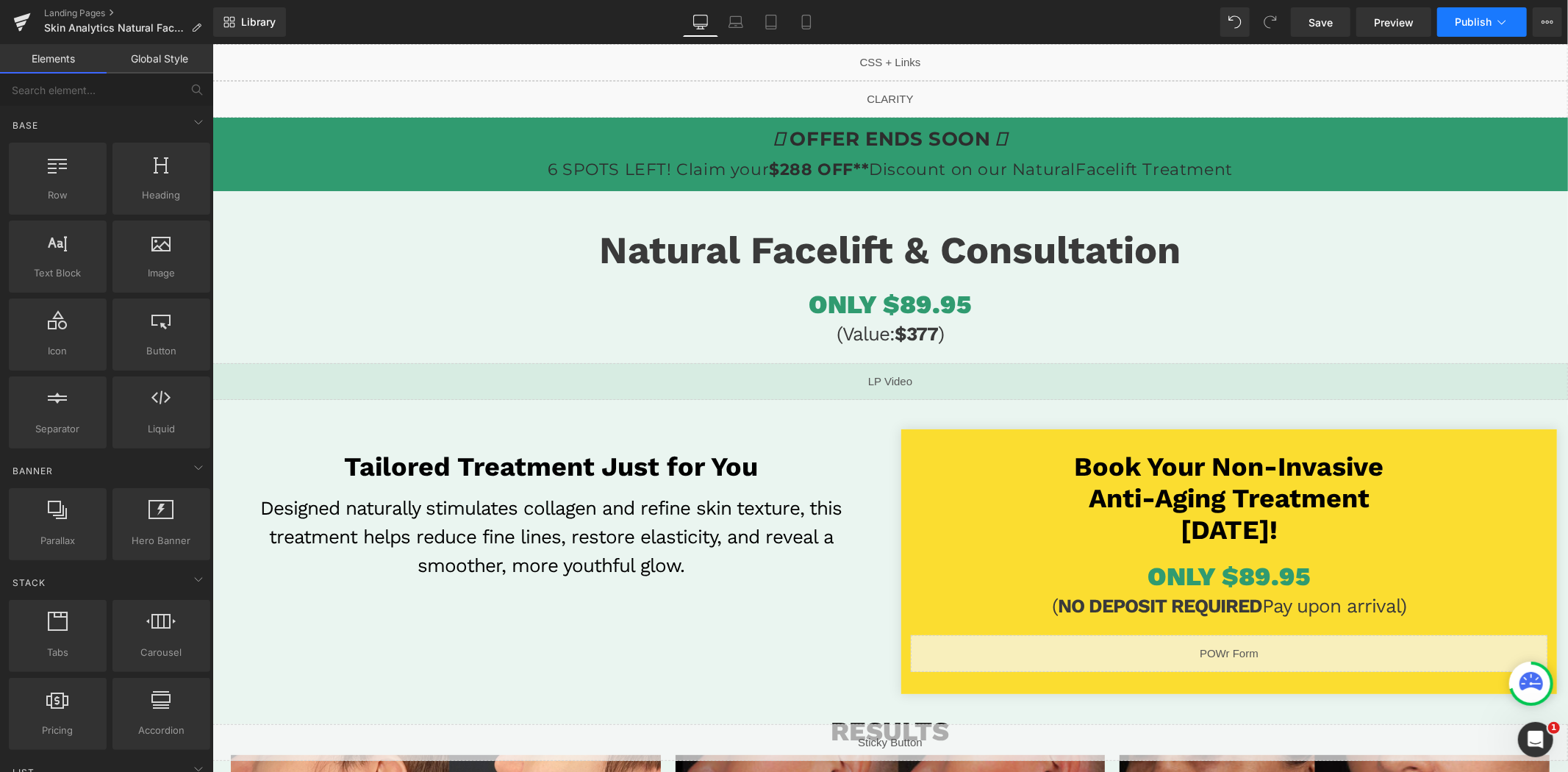
click at [1459, 16] on span "Publish" at bounding box center [1473, 22] width 37 height 12
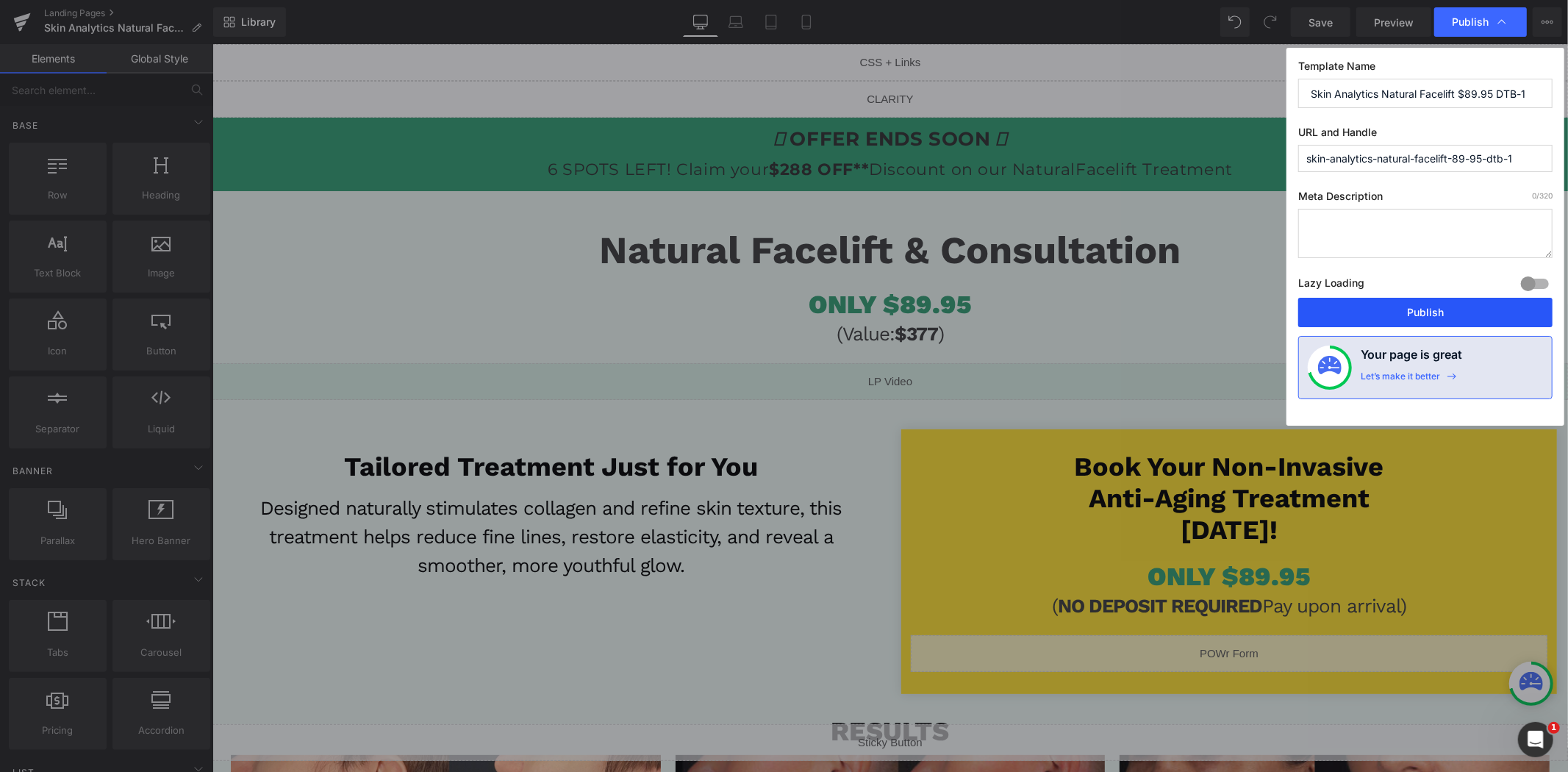
click at [1402, 310] on button "Publish" at bounding box center [1425, 313] width 254 height 30
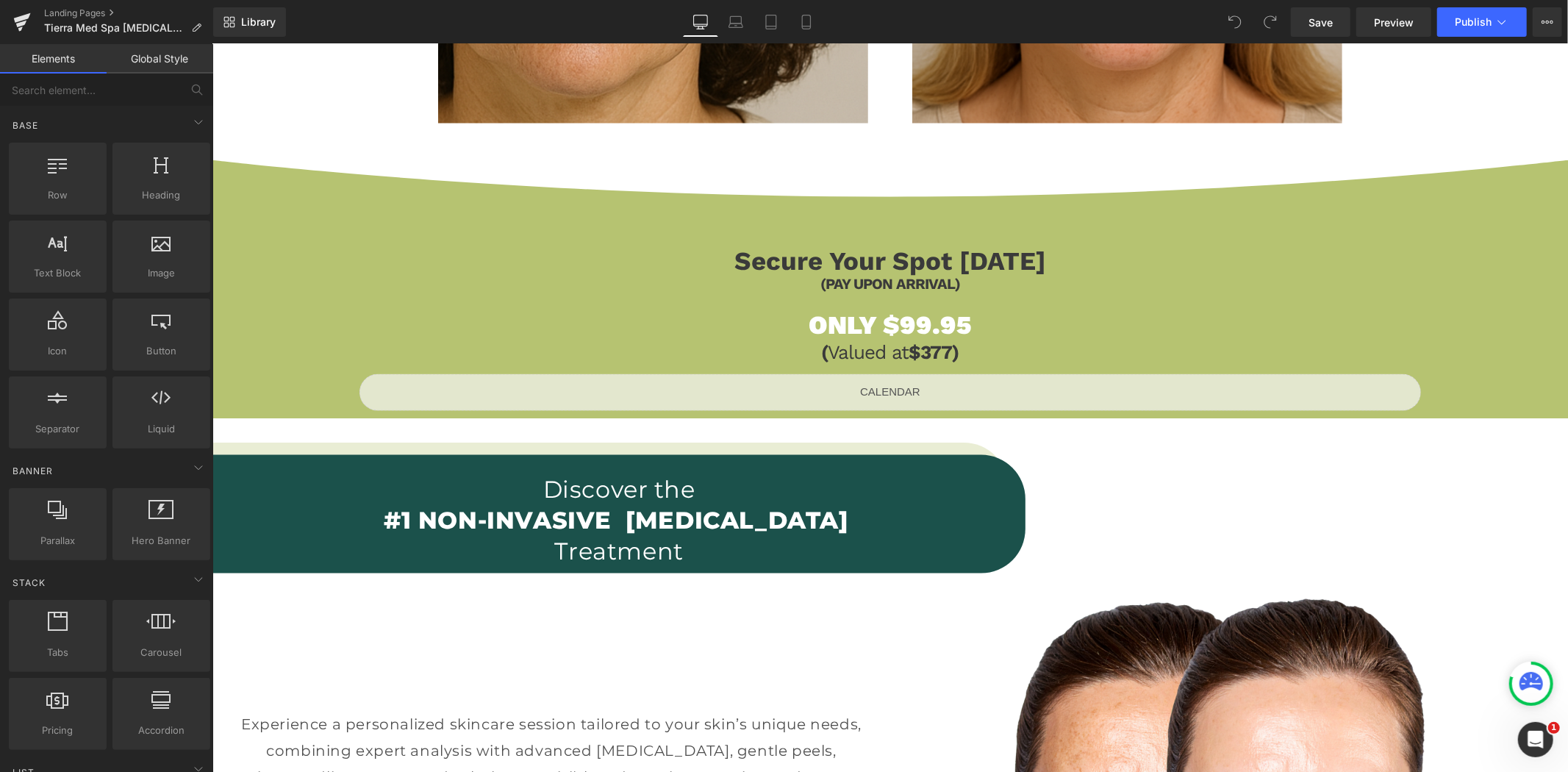
scroll to position [1552, 0]
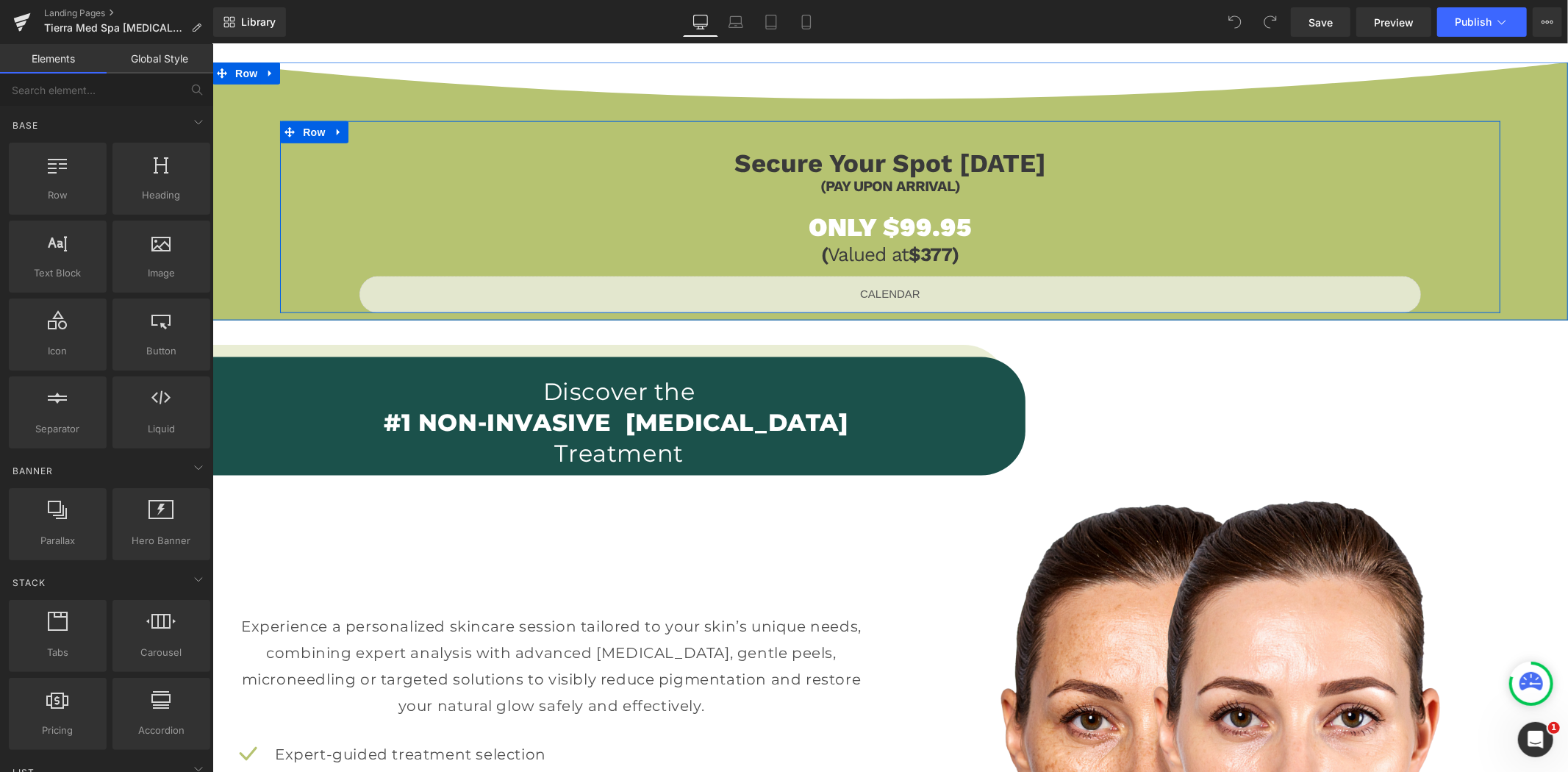
click at [909, 285] on div "Liquid" at bounding box center [890, 294] width 1062 height 37
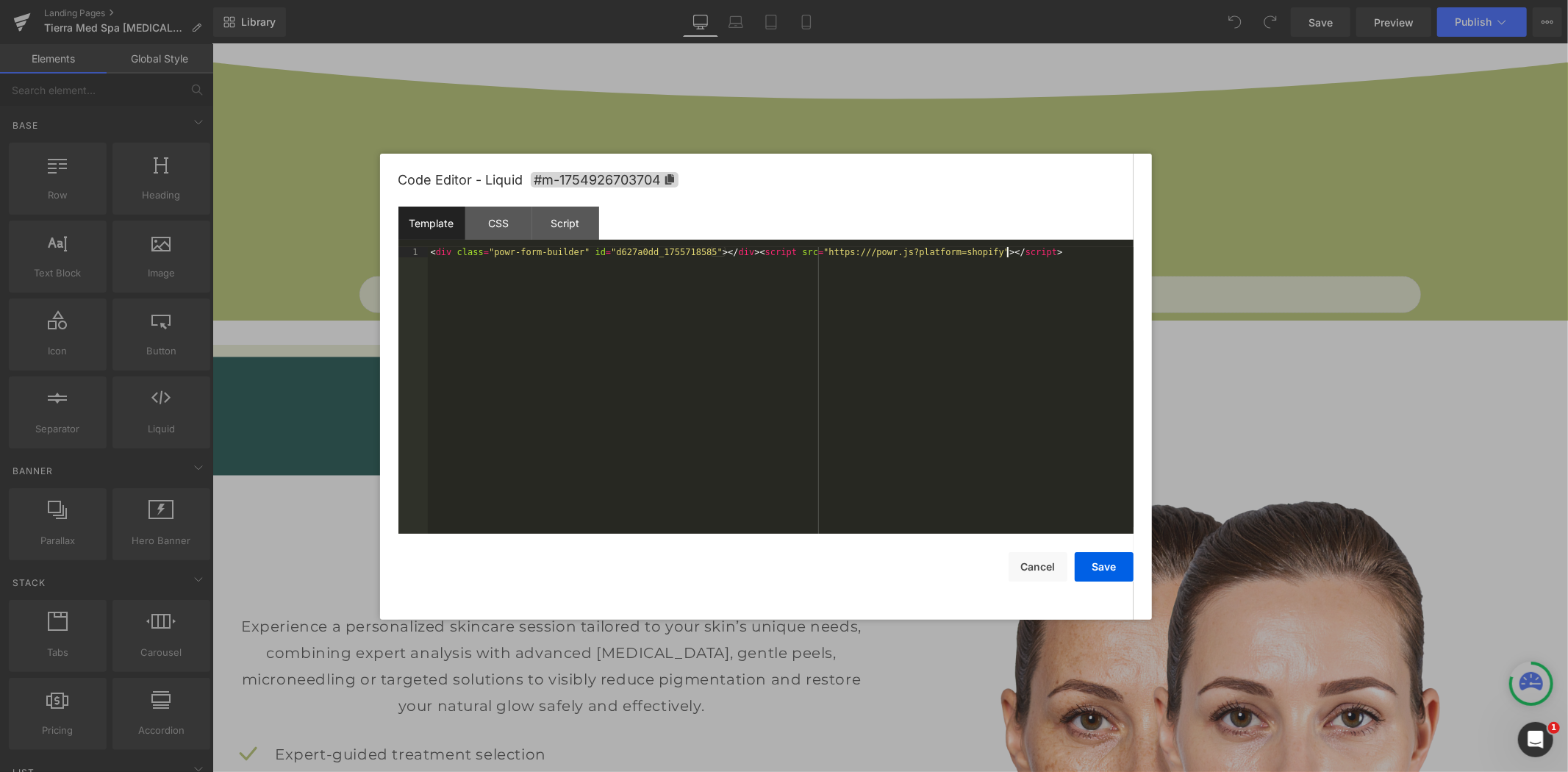
click at [757, 350] on div "< div class = "powr-form-builder" id = "d627a0dd_1755718585" > </ div > < scrip…" at bounding box center [780, 401] width 706 height 308
click at [1099, 561] on button "Save" at bounding box center [1104, 567] width 59 height 30
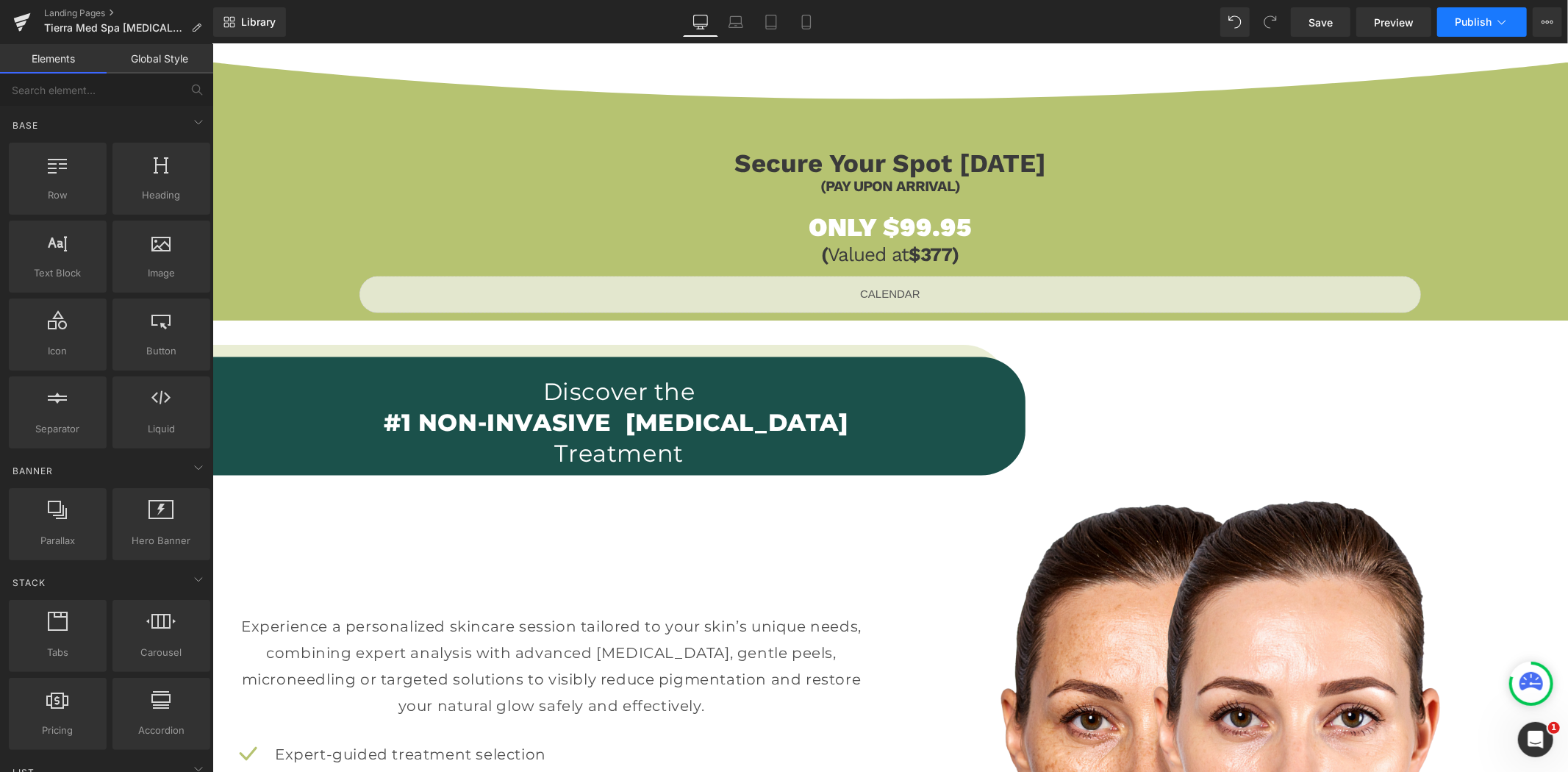
click at [1477, 19] on span "Publish" at bounding box center [1473, 22] width 37 height 12
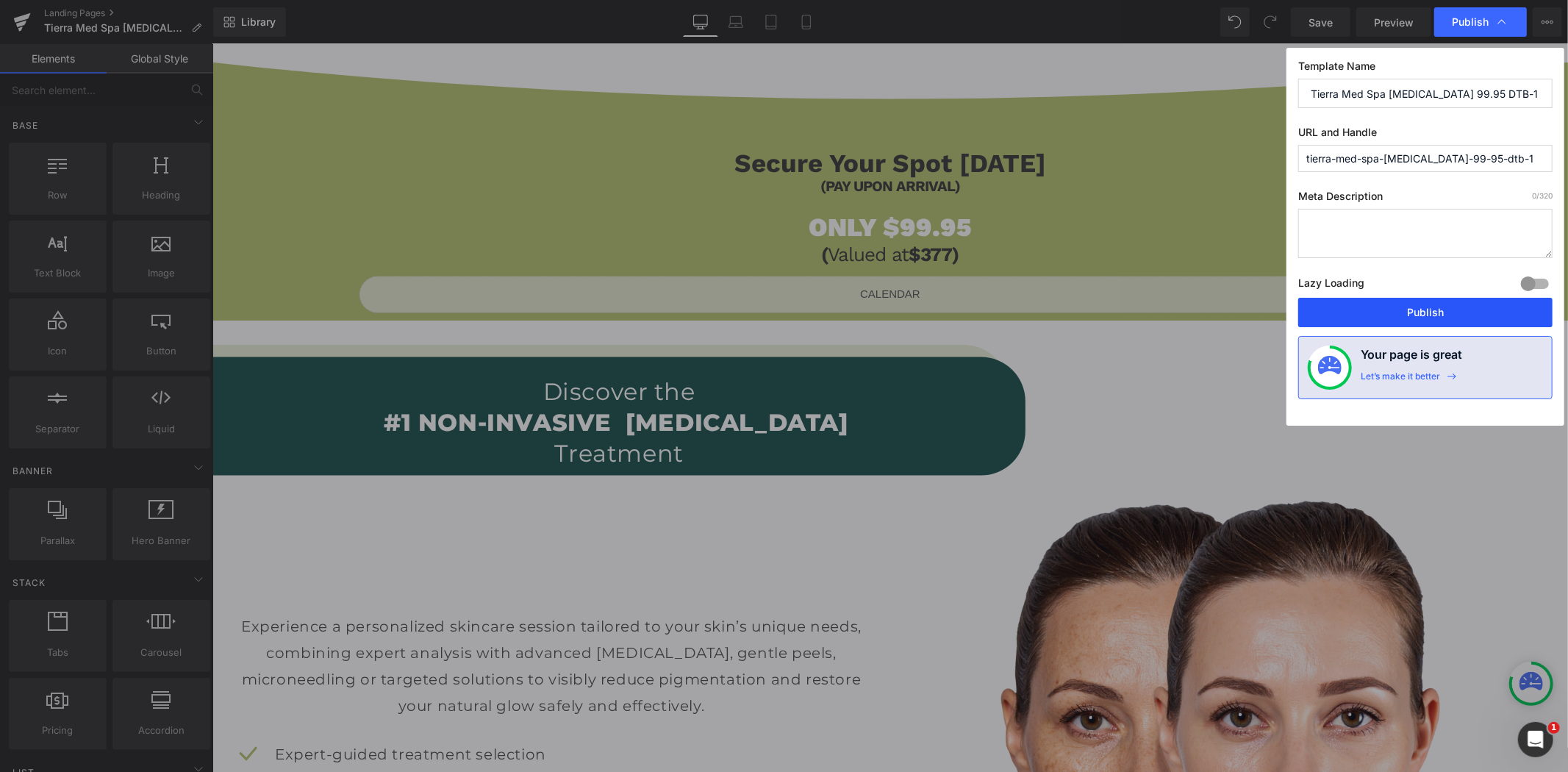
drag, startPoint x: 1405, startPoint y: 313, endPoint x: 796, endPoint y: 192, distance: 620.9
click at [1405, 313] on button "Publish" at bounding box center [1425, 313] width 254 height 30
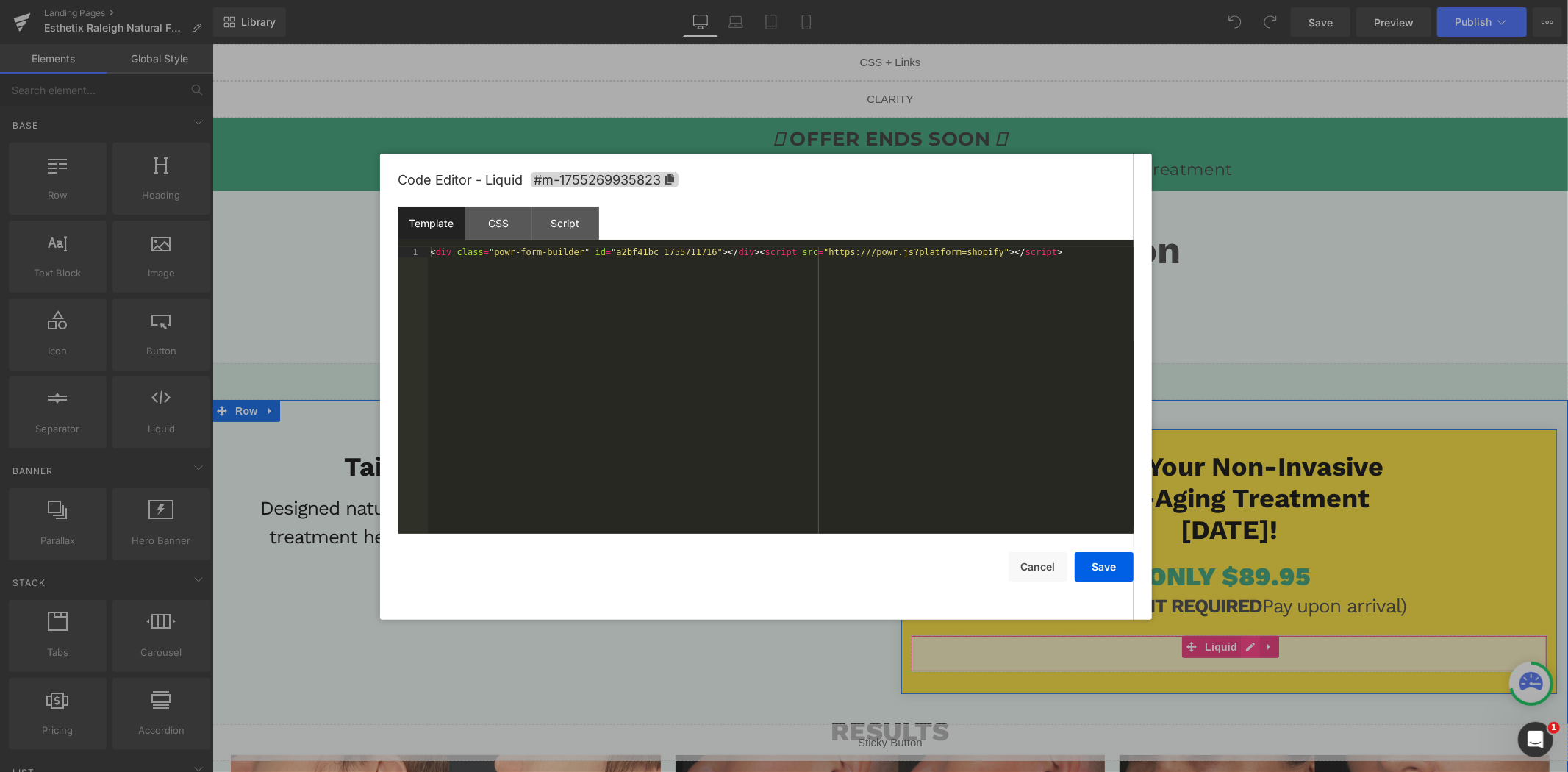
click at [1243, 648] on div "Liquid" at bounding box center [1229, 652] width 637 height 37
click at [1045, 454] on div "< div class = "powr-form-builder" id = "a2bf41bc_1755711716" > </ div > < scrip…" at bounding box center [780, 401] width 706 height 308
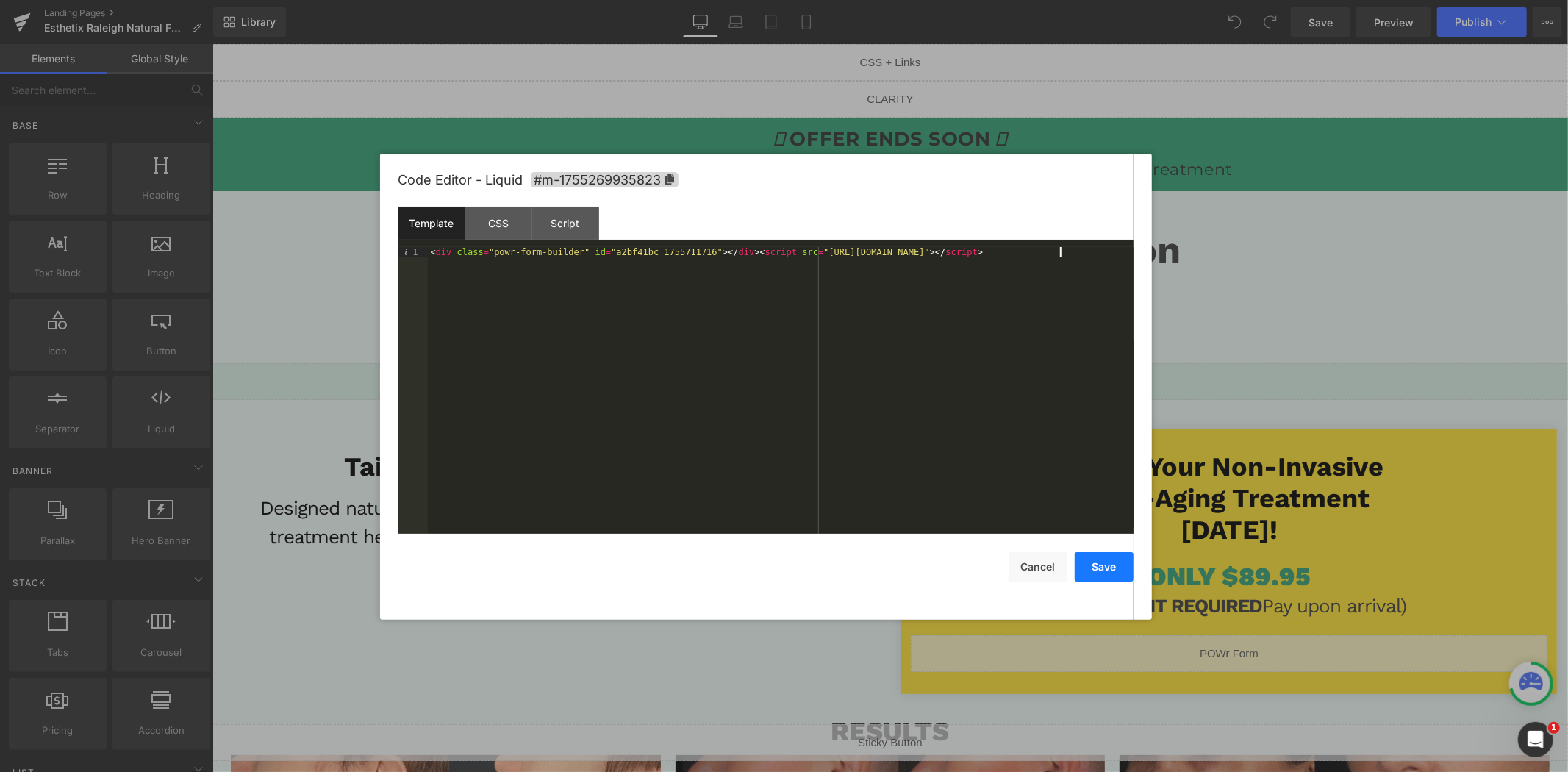
click at [1118, 566] on button "Save" at bounding box center [1104, 567] width 59 height 30
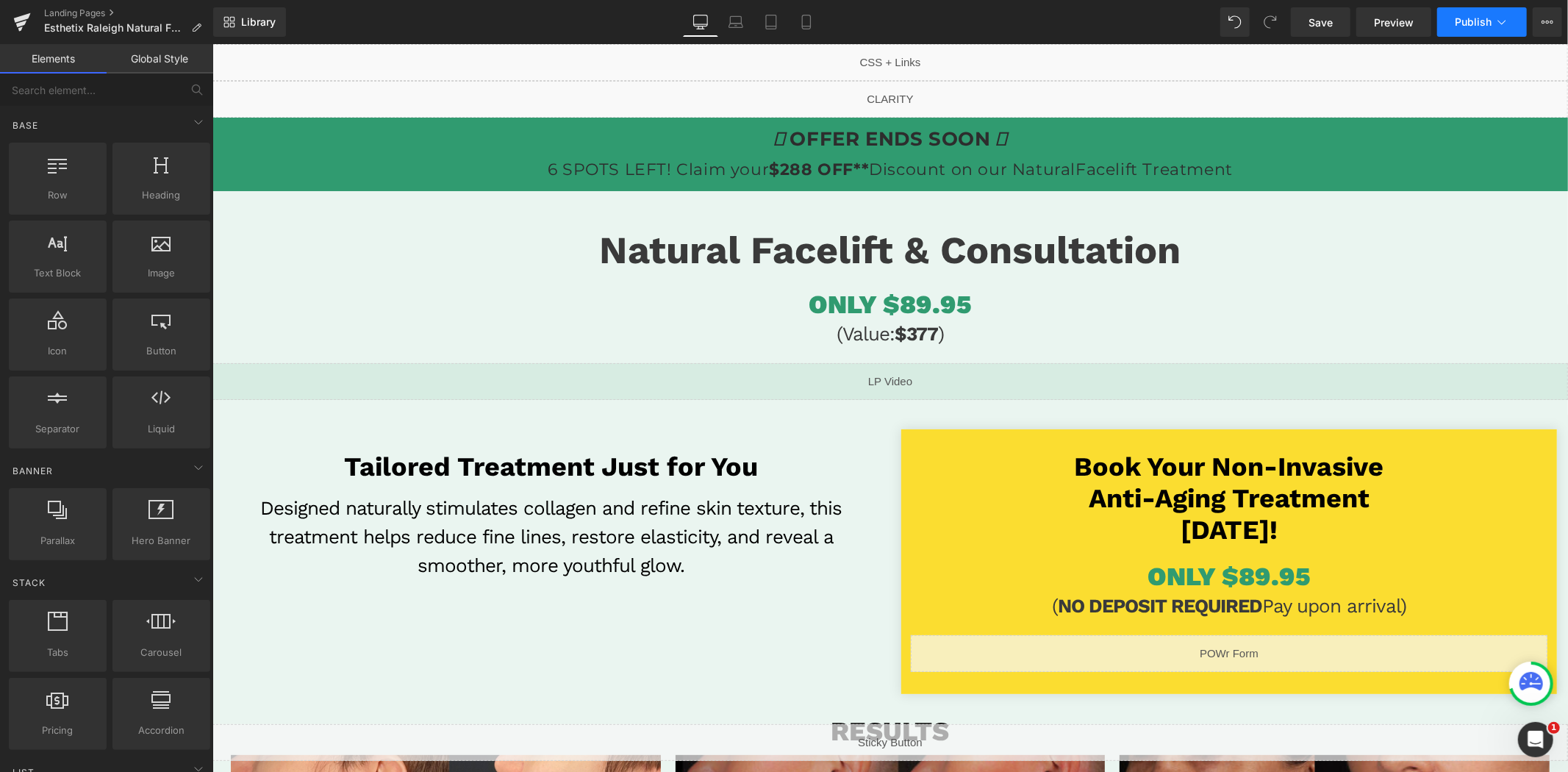
click at [1478, 17] on span "Publish" at bounding box center [1473, 22] width 37 height 12
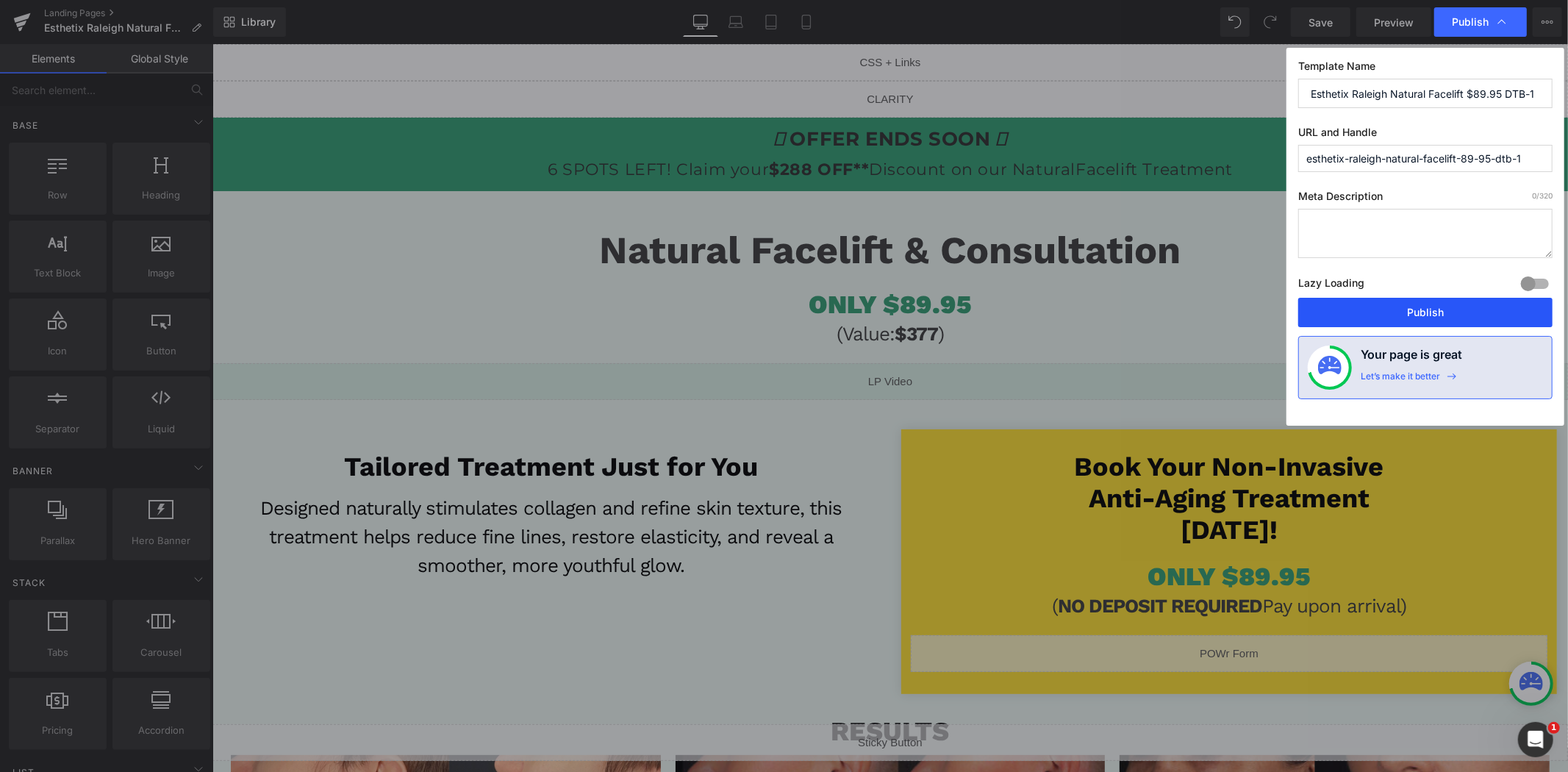
click at [1361, 311] on button "Publish" at bounding box center [1425, 313] width 254 height 30
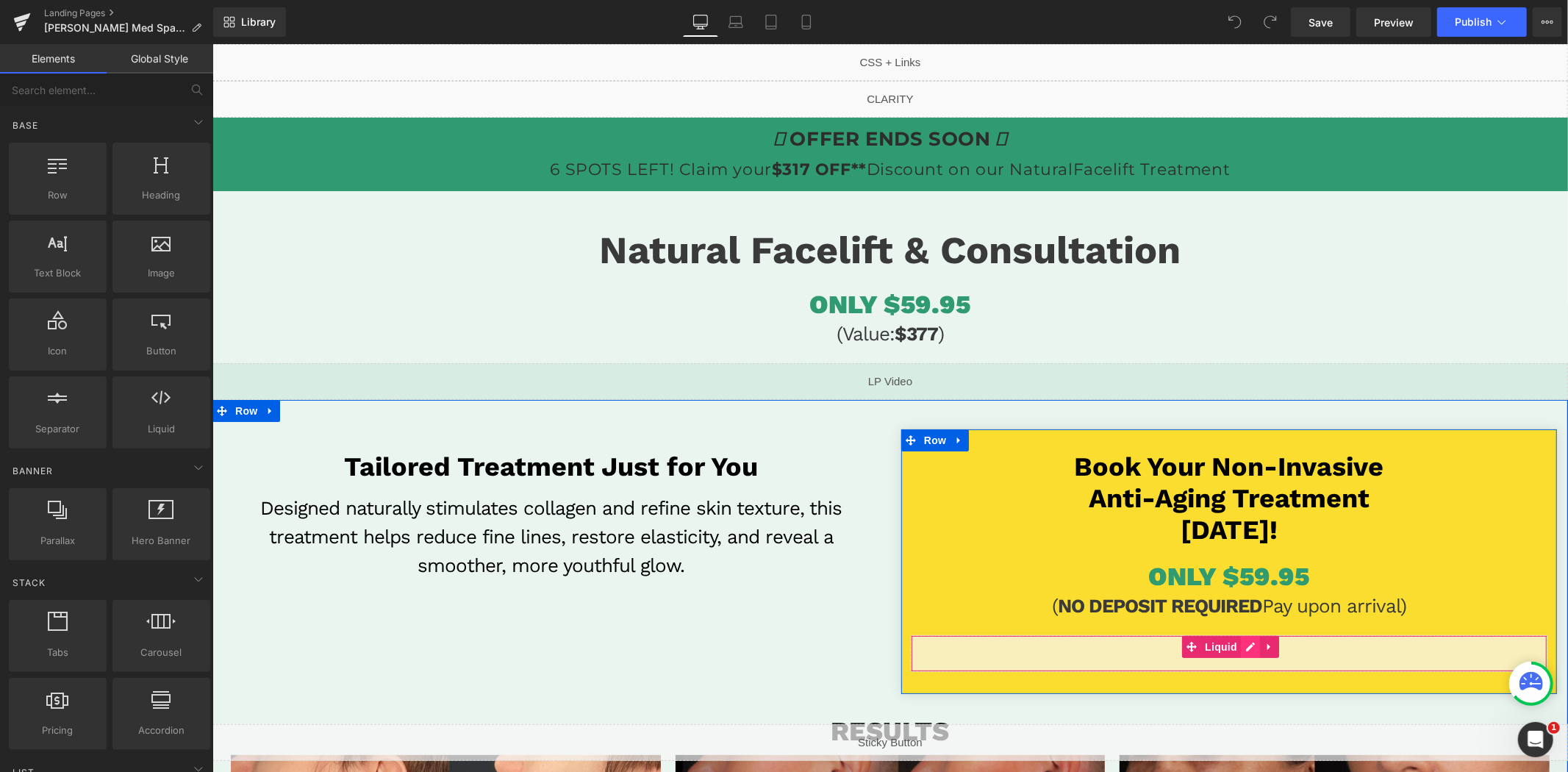
click at [1243, 649] on div "Liquid" at bounding box center [1229, 652] width 637 height 37
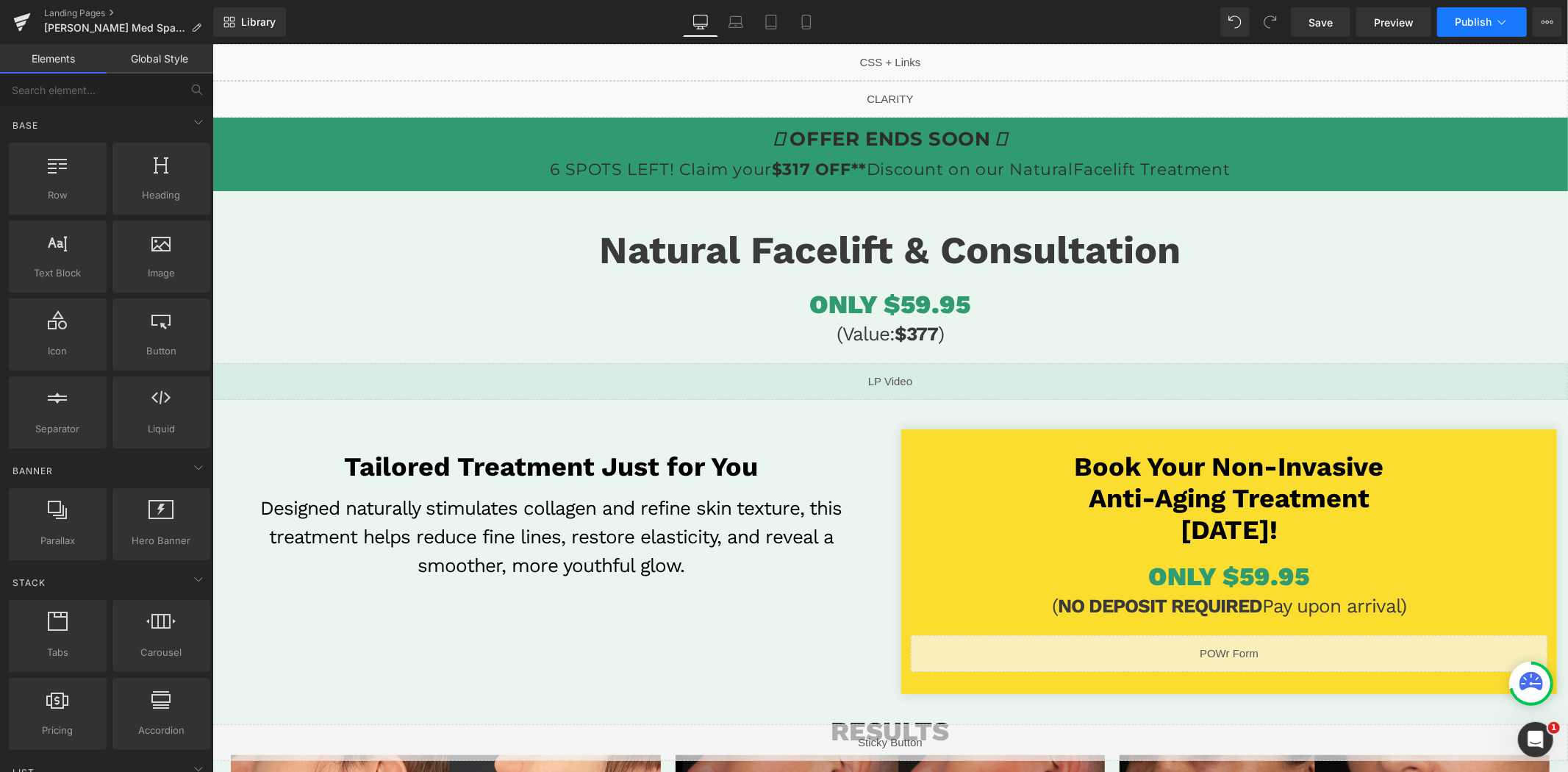
click at [1469, 22] on span "Publish" at bounding box center [1473, 22] width 37 height 12
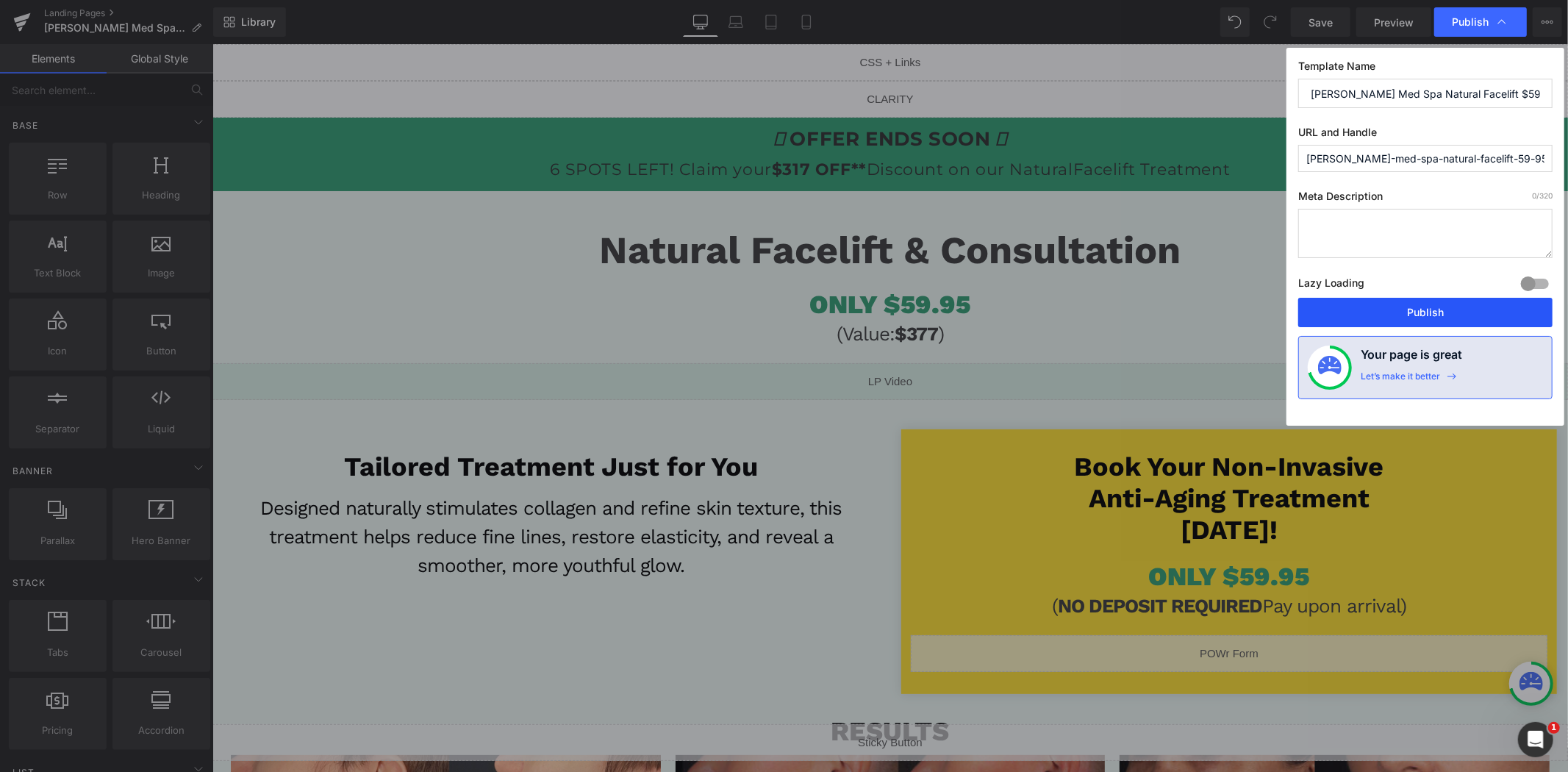
click at [1391, 317] on button "Publish" at bounding box center [1425, 313] width 254 height 30
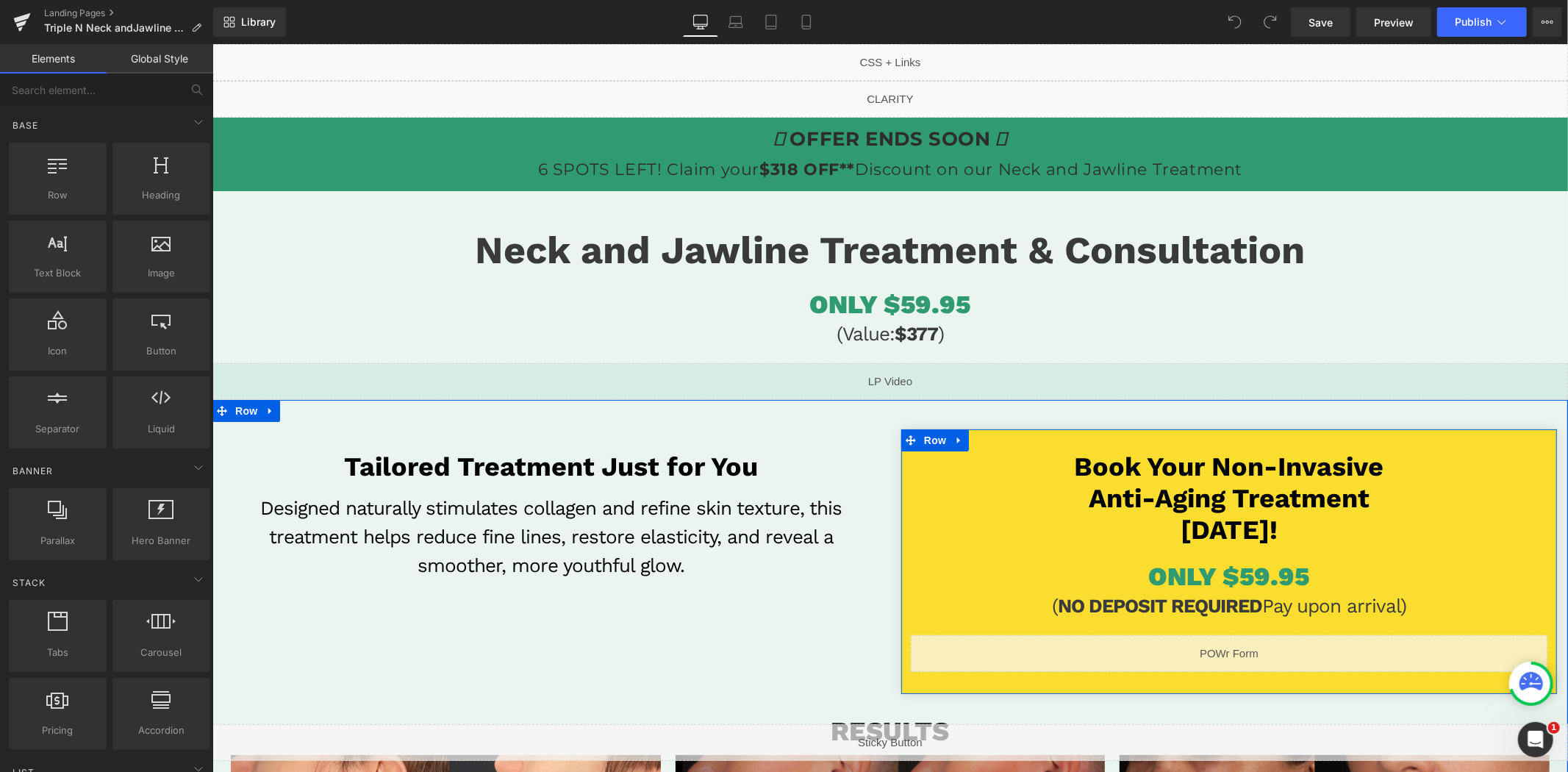
click at [1238, 651] on div "Liquid" at bounding box center [1229, 652] width 637 height 37
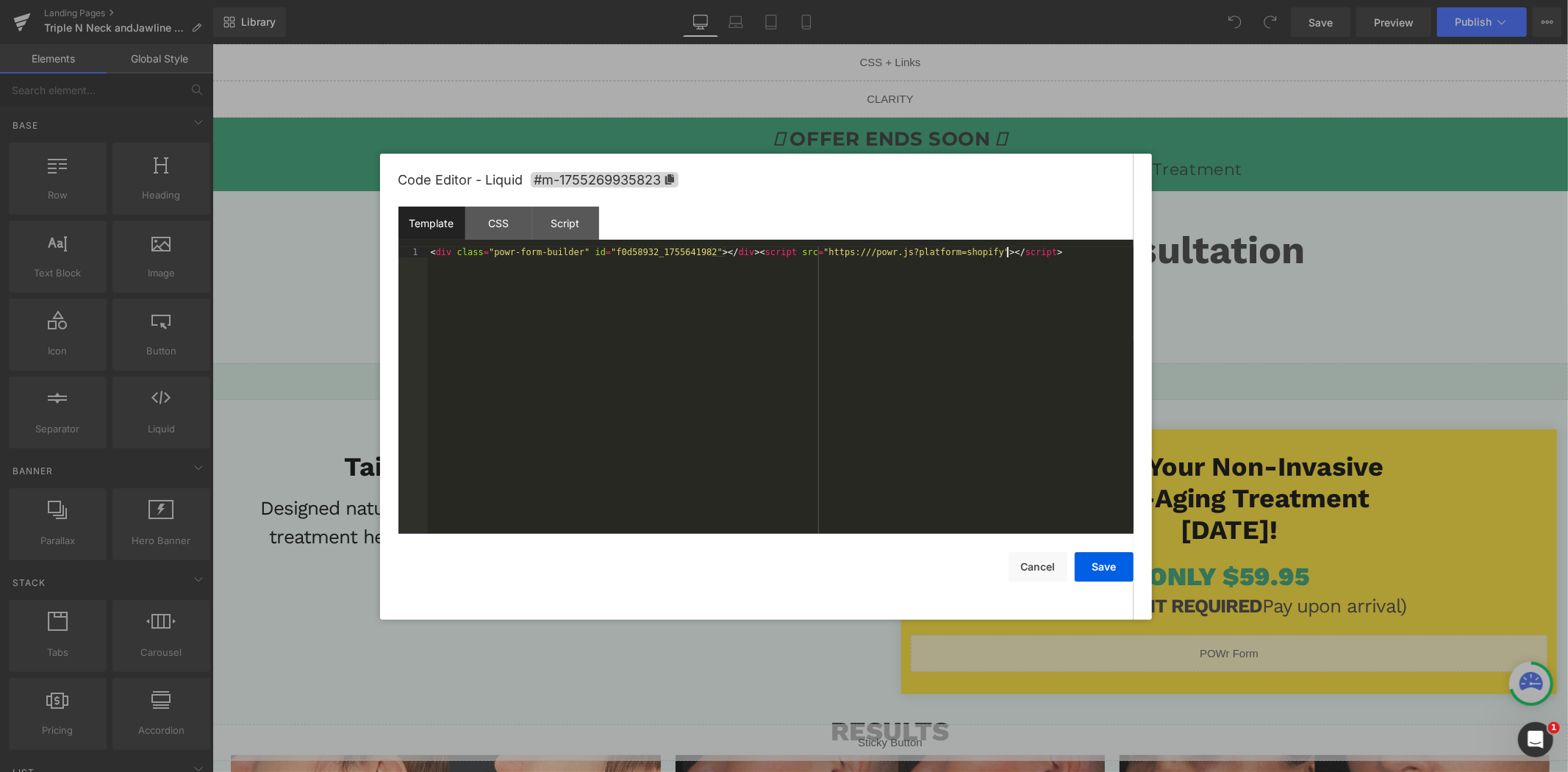
click at [964, 416] on div "< div class = "powr-form-builder" id = "f0d58932_1755641982" > </ div > < scrip…" at bounding box center [780, 401] width 706 height 308
click at [1111, 568] on button "Save" at bounding box center [1104, 567] width 59 height 30
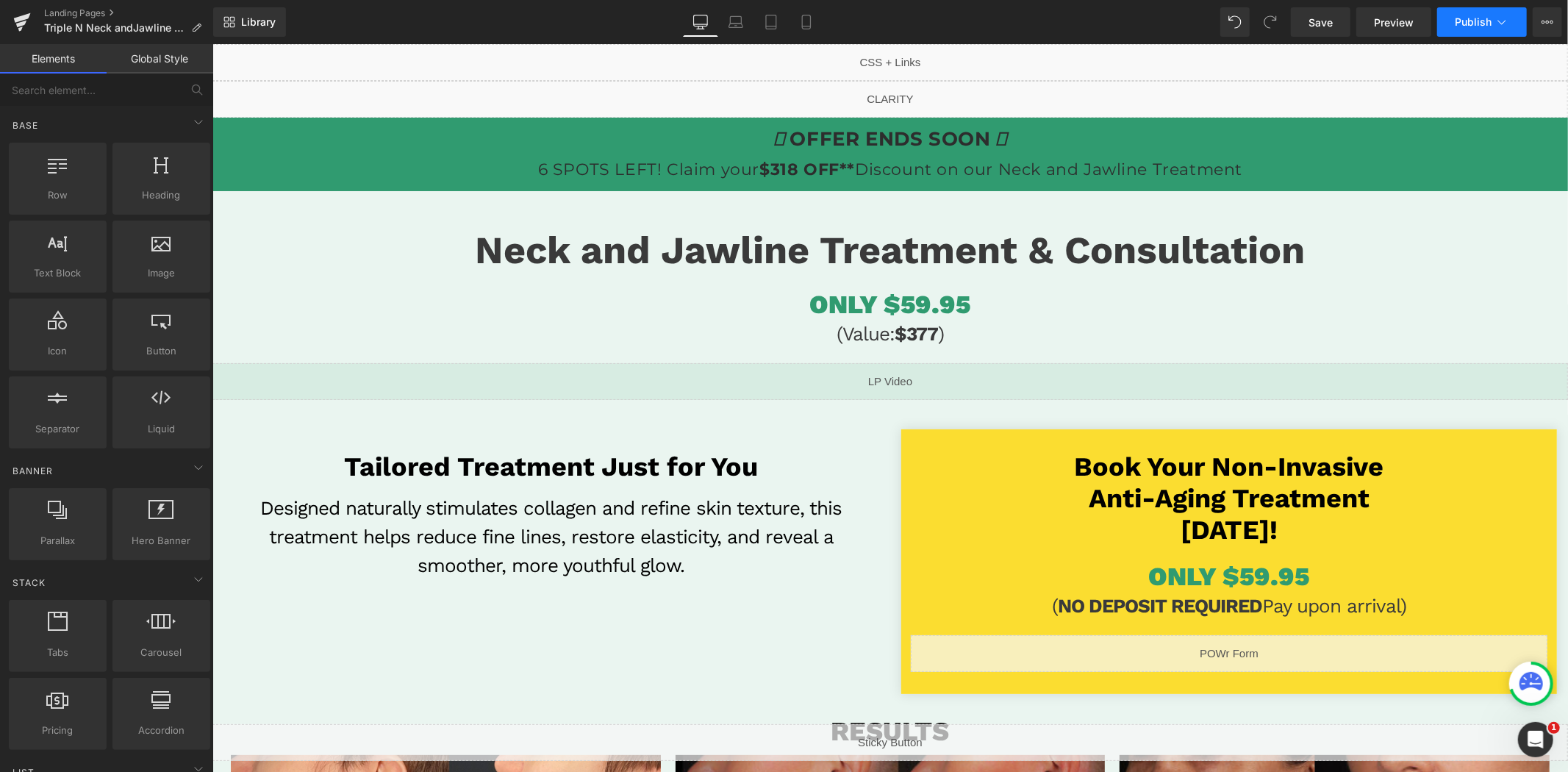
click at [1474, 26] on span "Publish" at bounding box center [1473, 22] width 37 height 12
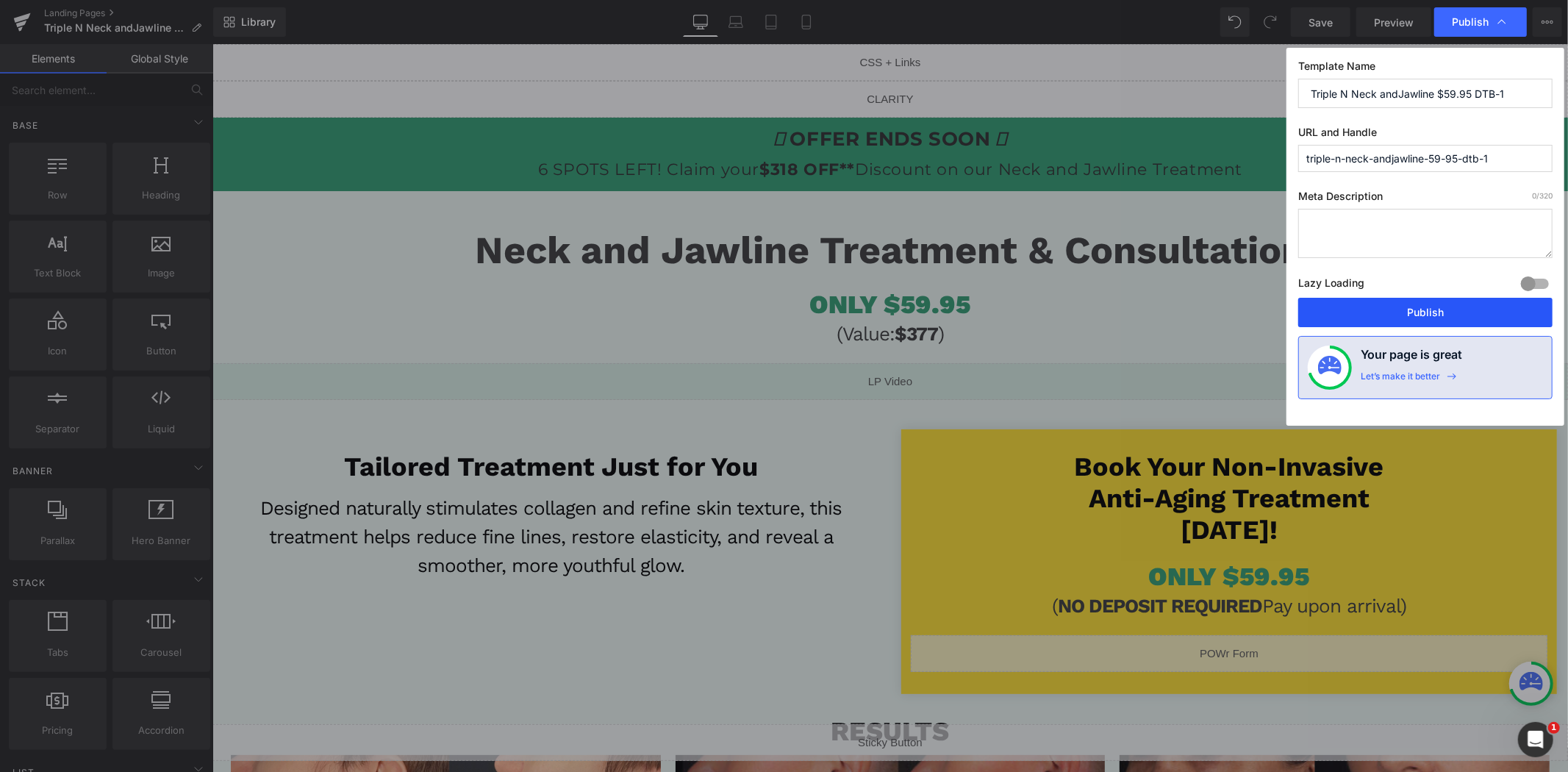
click at [1391, 311] on button "Publish" at bounding box center [1425, 313] width 254 height 30
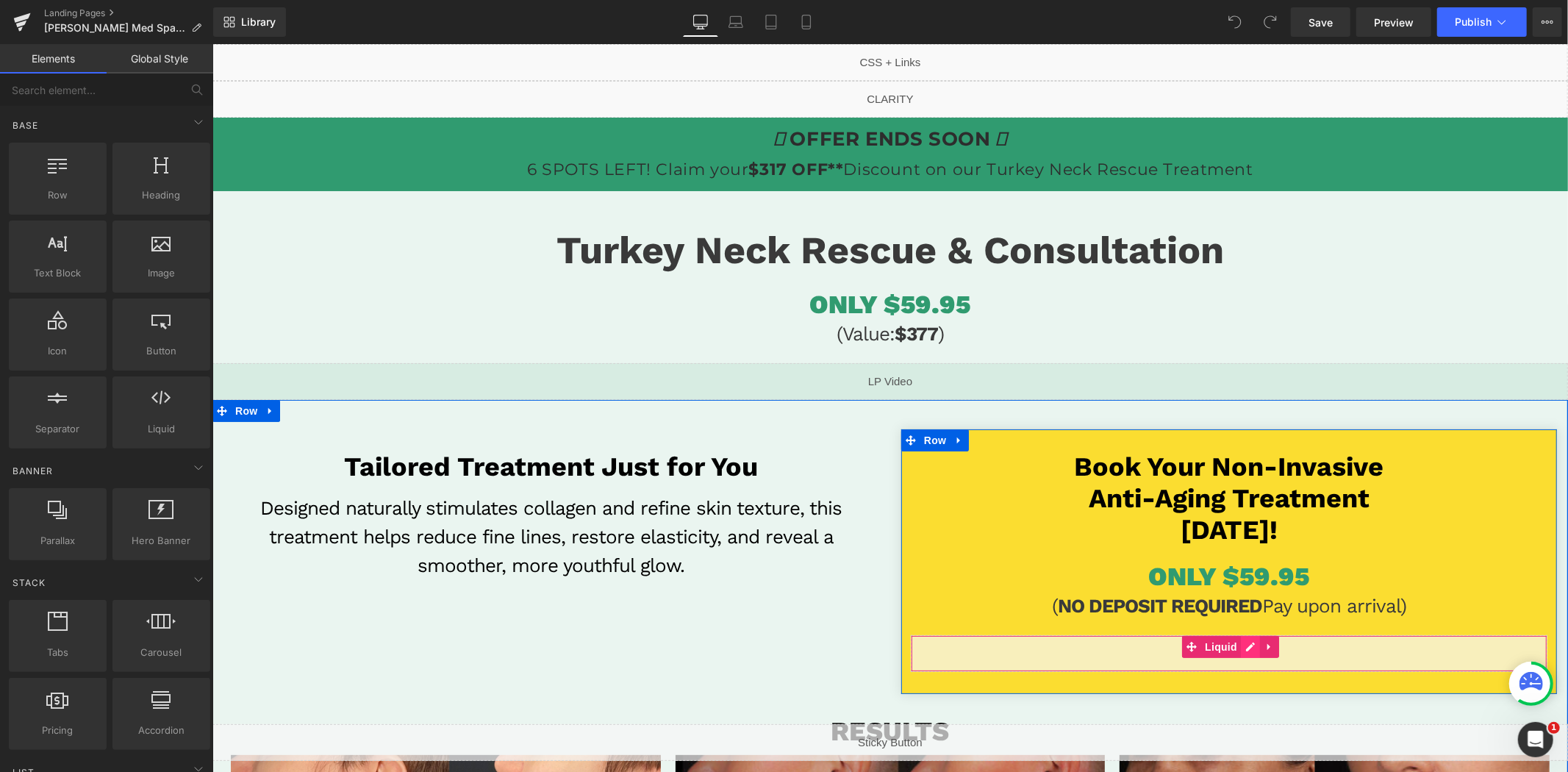
click at [1244, 648] on div "Liquid" at bounding box center [1229, 652] width 637 height 37
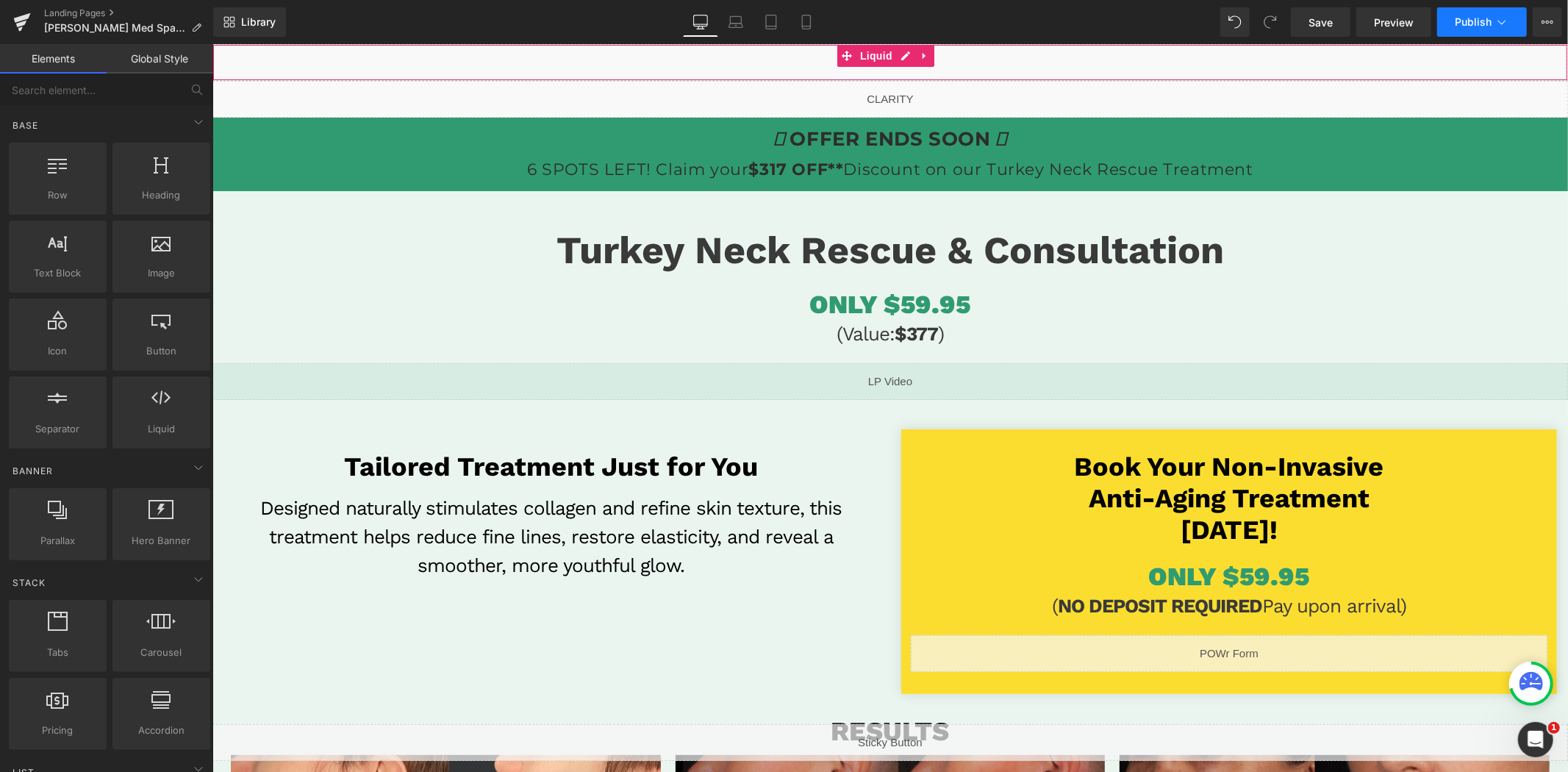
click at [1469, 27] on button "Publish" at bounding box center [1482, 22] width 89 height 30
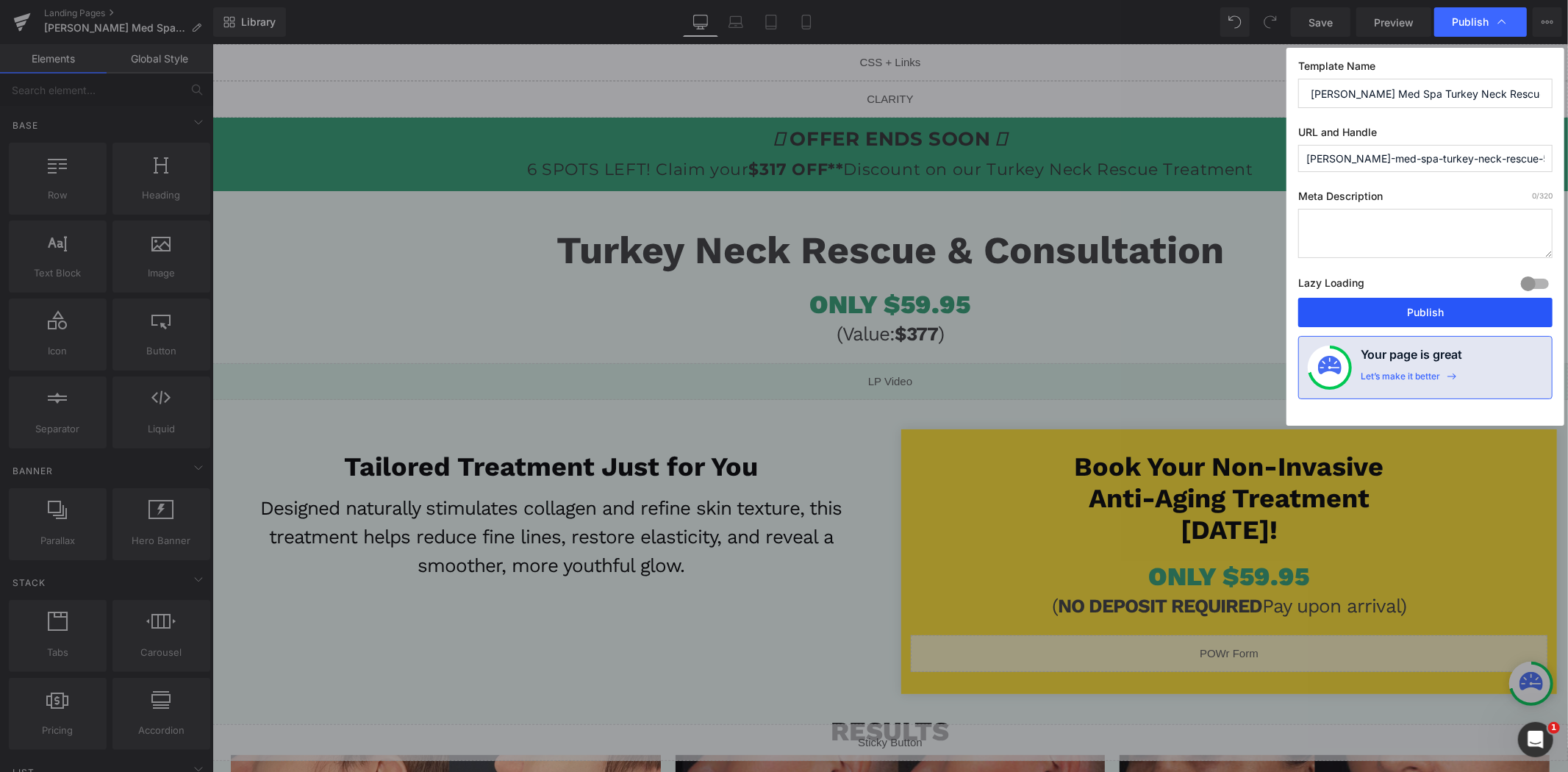
drag, startPoint x: 1405, startPoint y: 313, endPoint x: 972, endPoint y: 24, distance: 520.6
click at [1405, 313] on button "Publish" at bounding box center [1425, 313] width 254 height 30
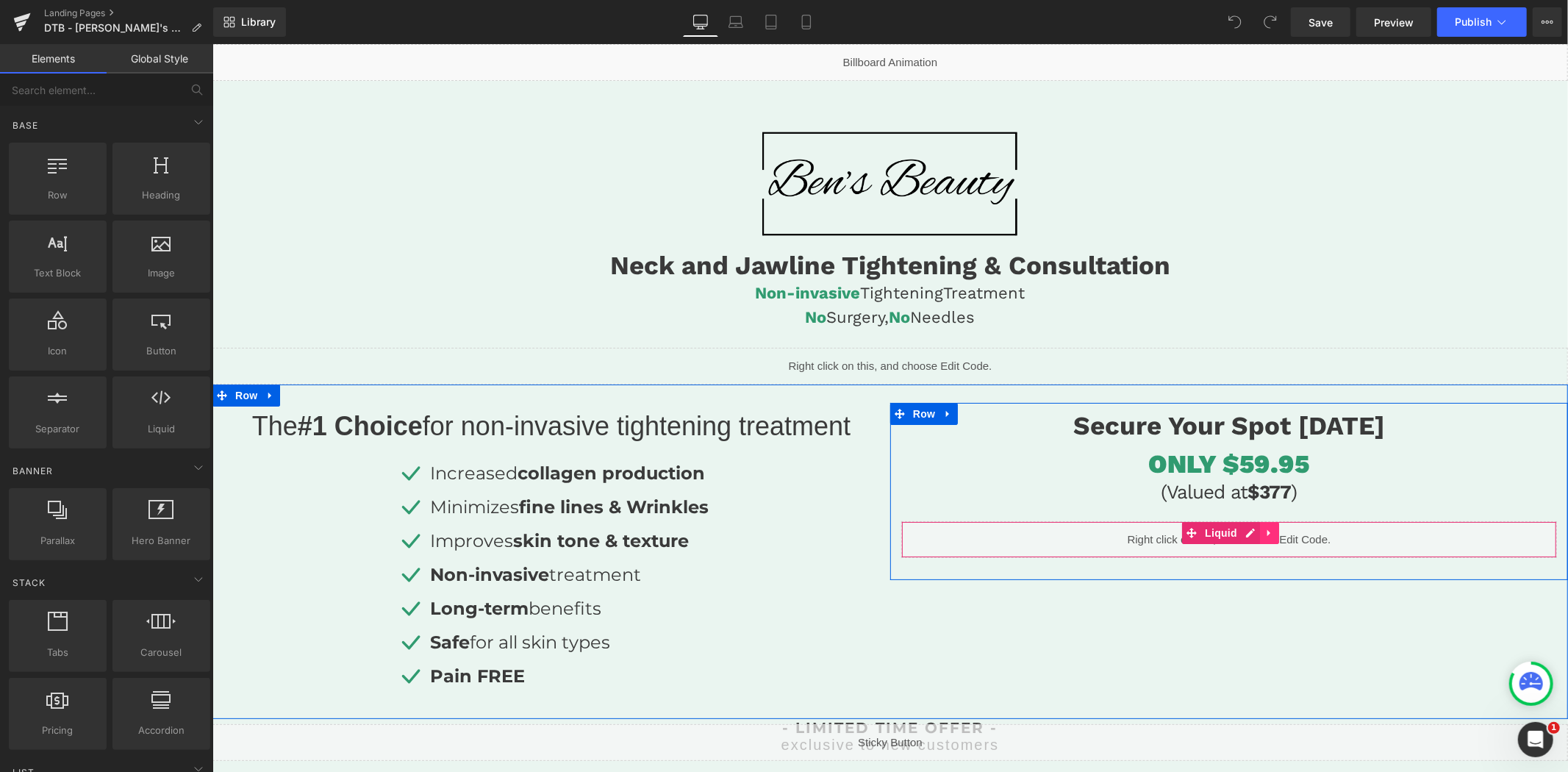
click at [1259, 531] on link at bounding box center [1268, 532] width 19 height 22
click at [1213, 529] on div "Liquid" at bounding box center [1228, 538] width 656 height 37
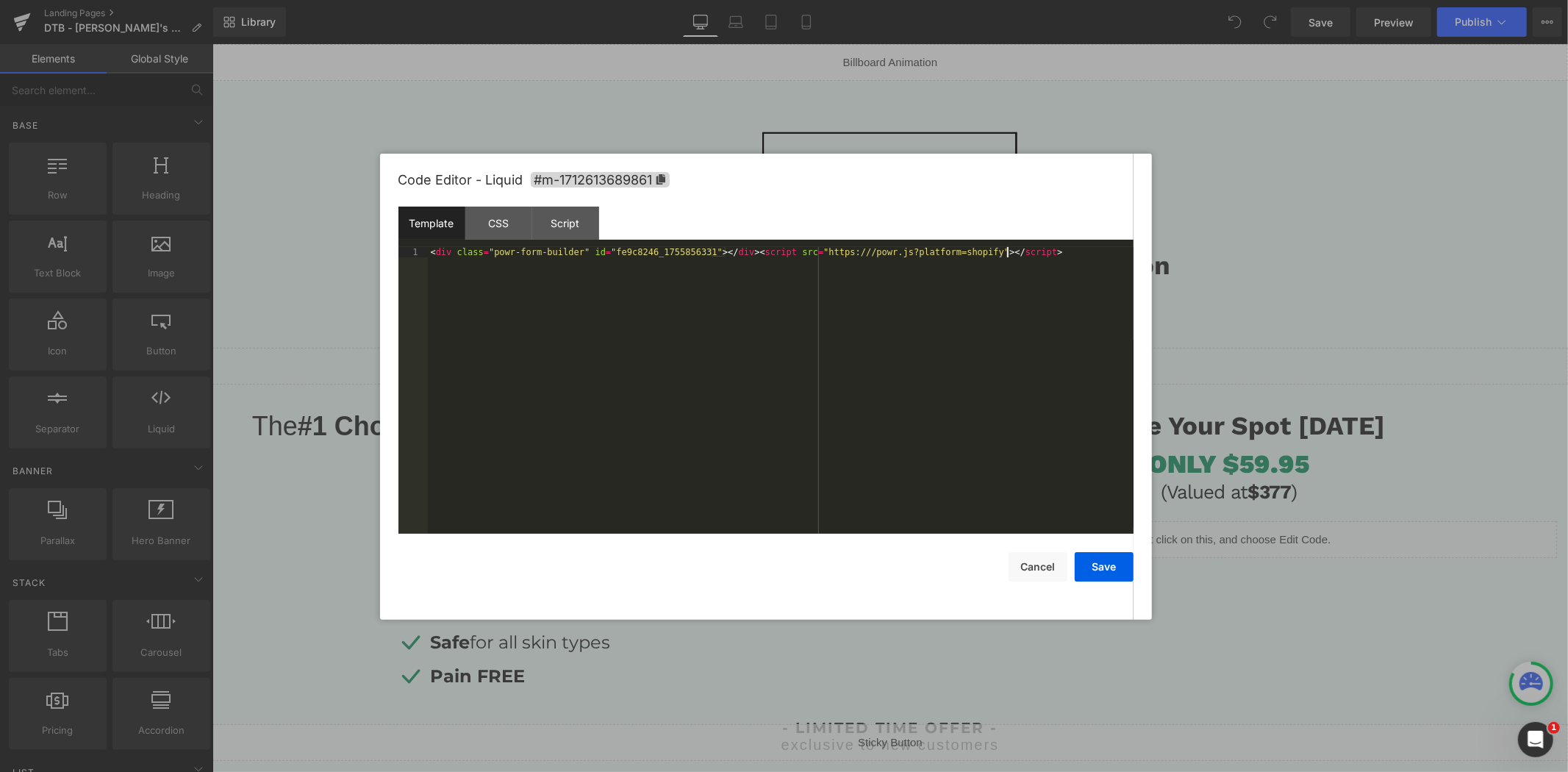
click at [923, 393] on div "< div class = "powr-form-builder" id = "fe9c8246_1755856331" > </ div > < scrip…" at bounding box center [780, 401] width 706 height 308
click at [1097, 559] on button "Save" at bounding box center [1104, 567] width 59 height 30
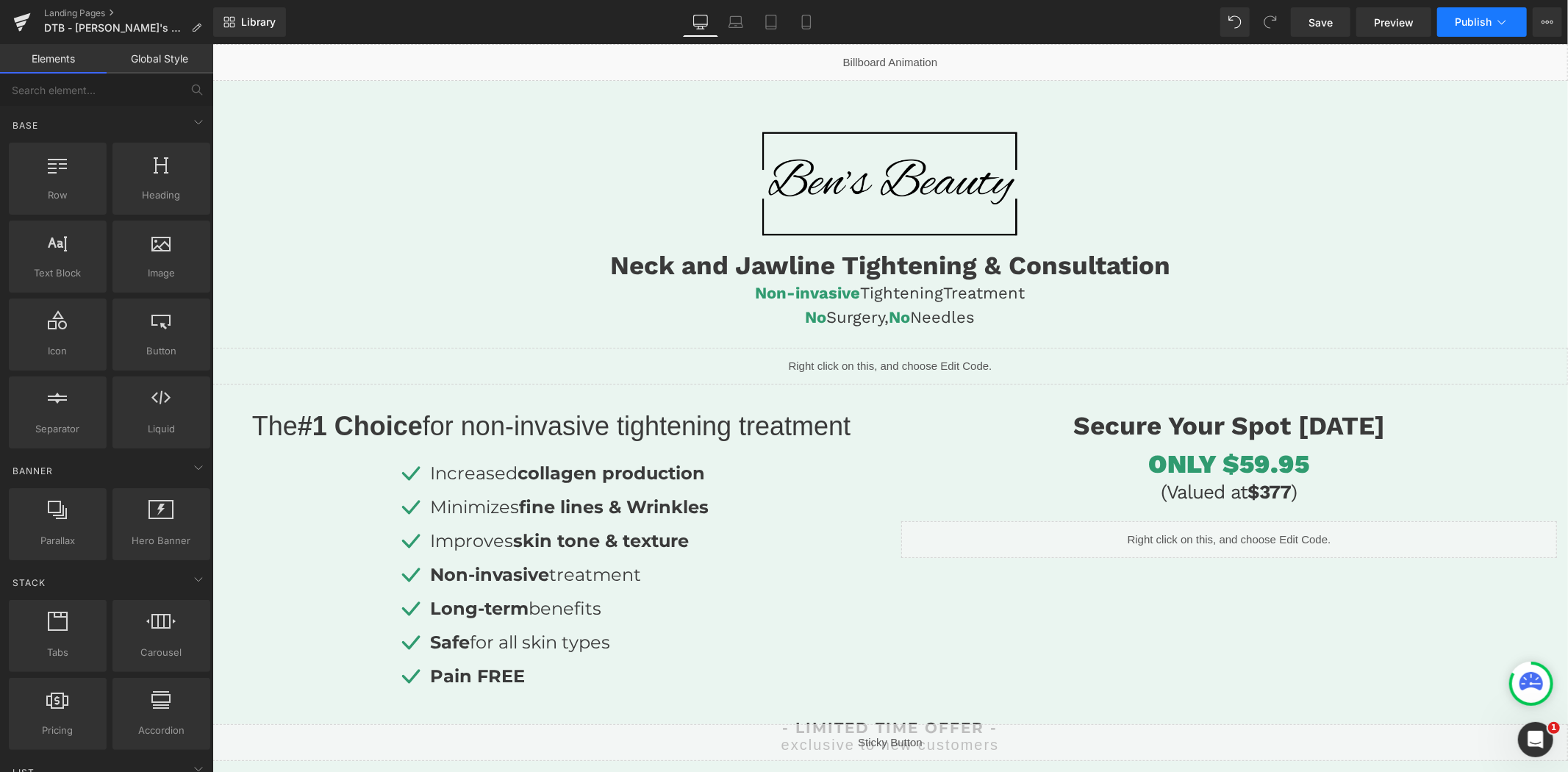
click at [1459, 30] on button "Publish" at bounding box center [1482, 22] width 89 height 30
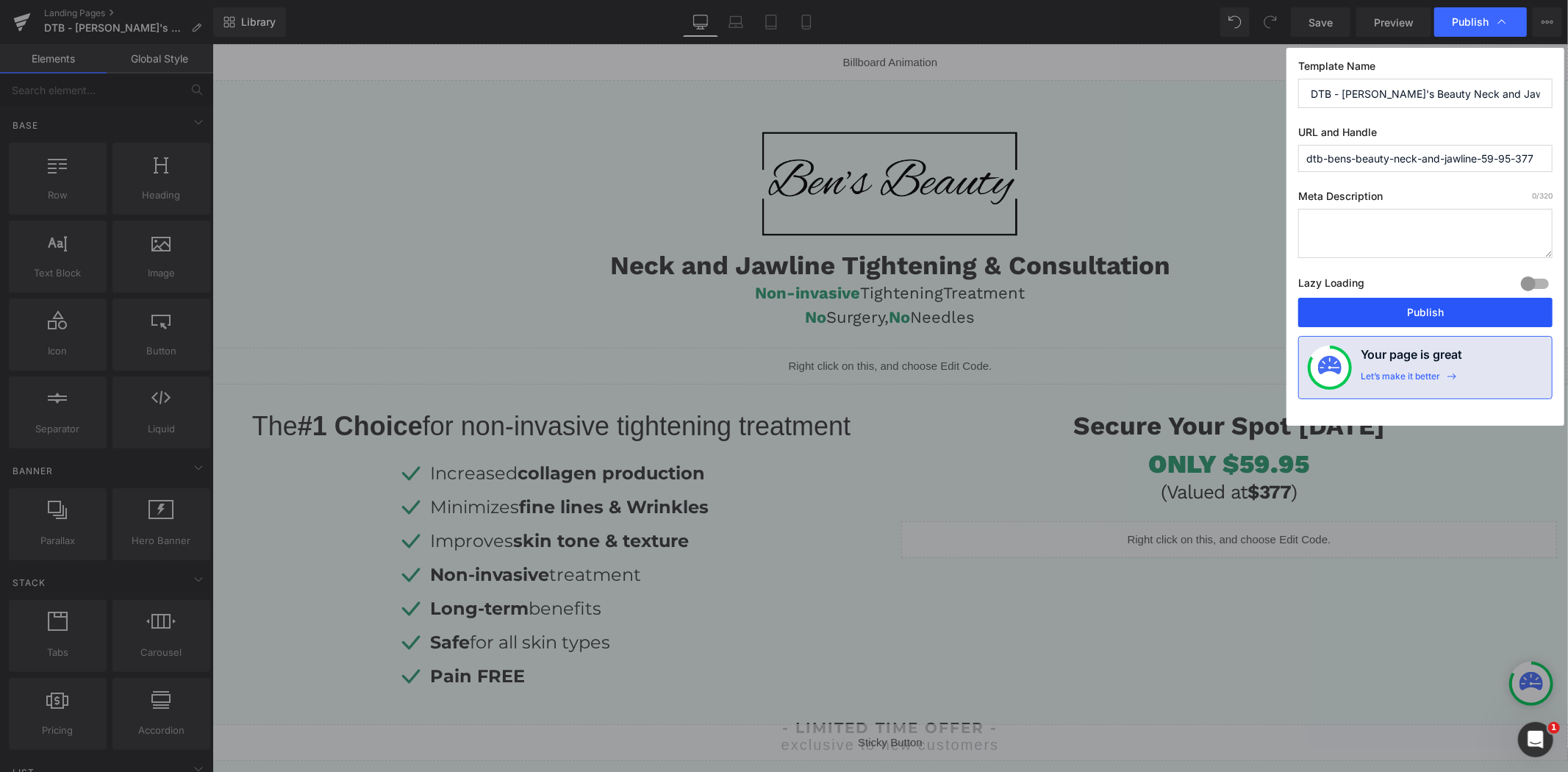
drag, startPoint x: 1385, startPoint y: 313, endPoint x: 958, endPoint y: 109, distance: 473.2
click at [1385, 313] on button "Publish" at bounding box center [1425, 313] width 254 height 30
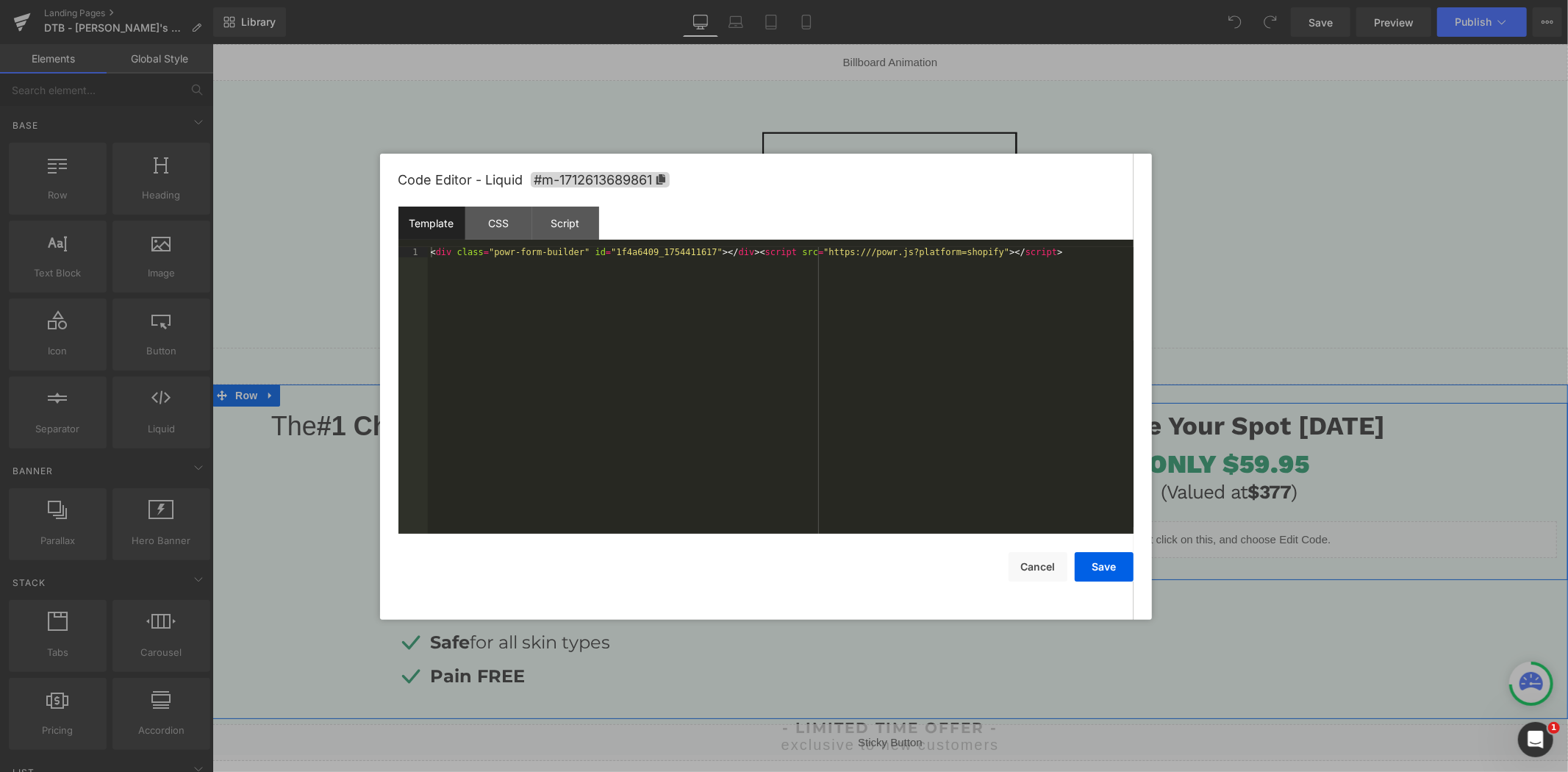
drag, startPoint x: 1241, startPoint y: 532, endPoint x: 1224, endPoint y: 487, distance: 48.1
click at [1241, 532] on div "Liquid" at bounding box center [1228, 538] width 656 height 37
click at [1009, 442] on div "< div class = "powr-form-builder" id = "1f4a6409_1754411617" > </ div > < scrip…" at bounding box center [780, 401] width 706 height 308
click at [1096, 562] on button "Save" at bounding box center [1104, 567] width 59 height 30
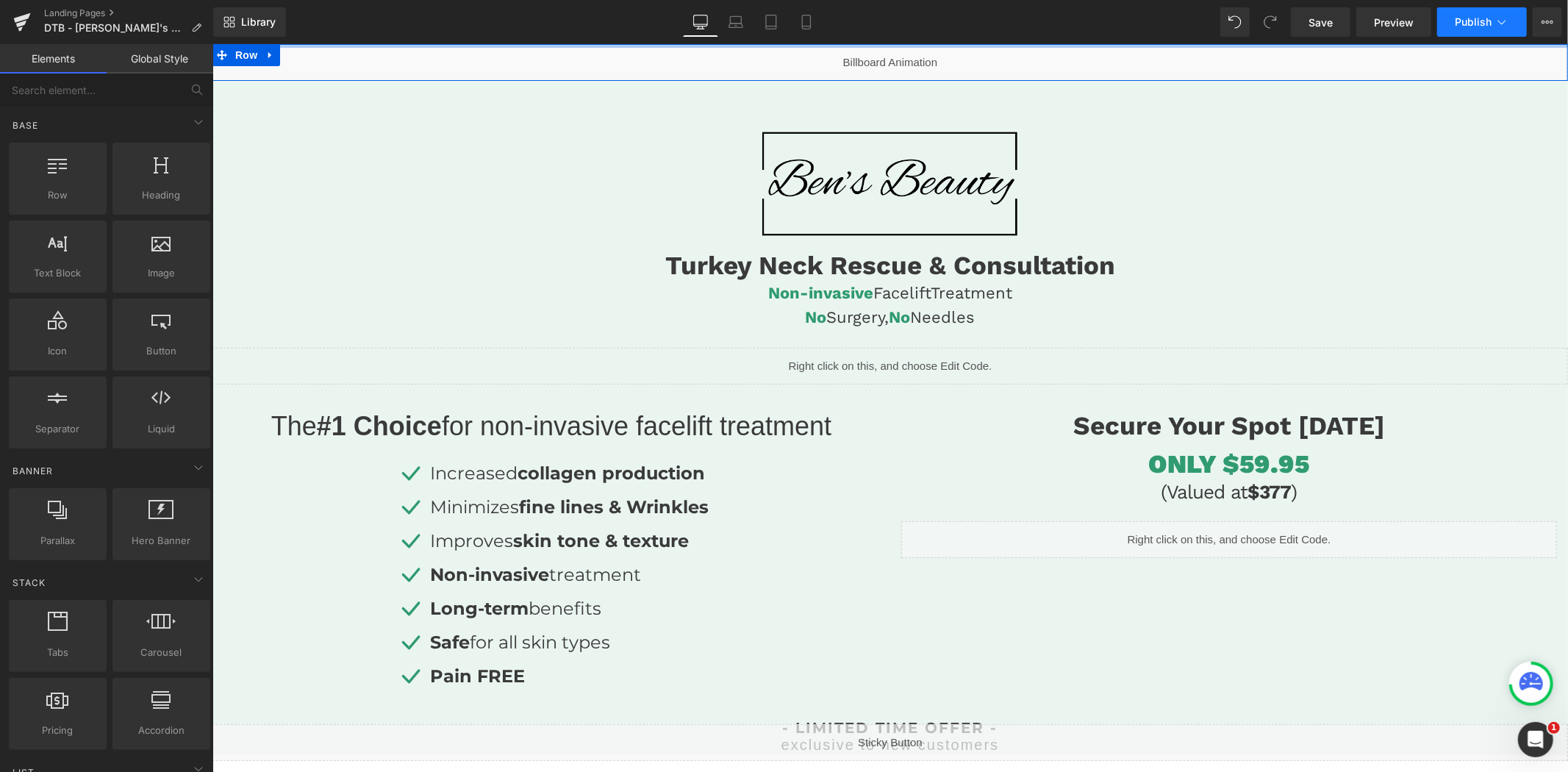
click at [1467, 30] on button "Publish" at bounding box center [1482, 22] width 89 height 30
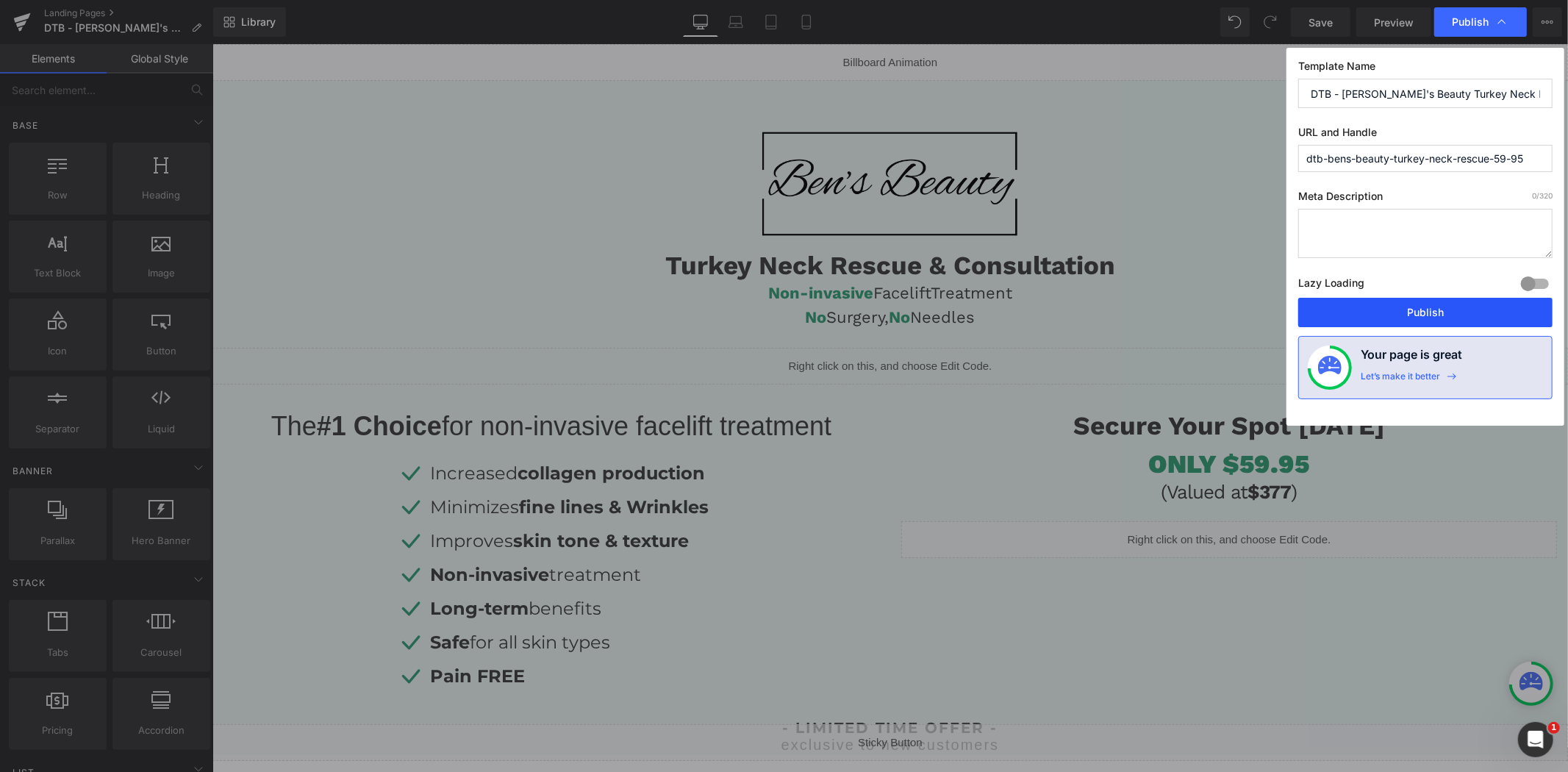
click at [1390, 314] on button "Publish" at bounding box center [1425, 313] width 254 height 30
